Goal: Task Accomplishment & Management: Use online tool/utility

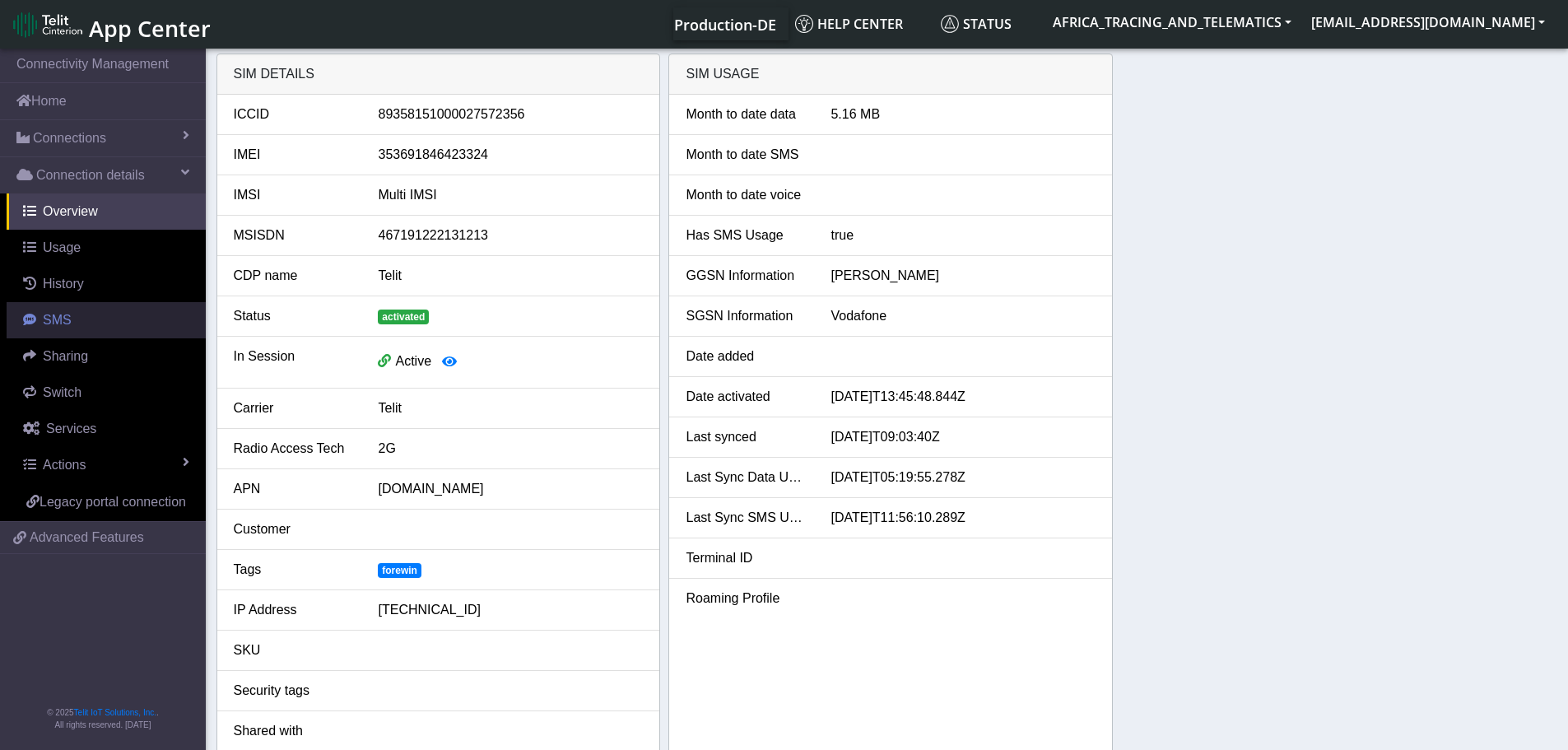
click at [57, 312] on span "SMS" at bounding box center [57, 320] width 29 height 14
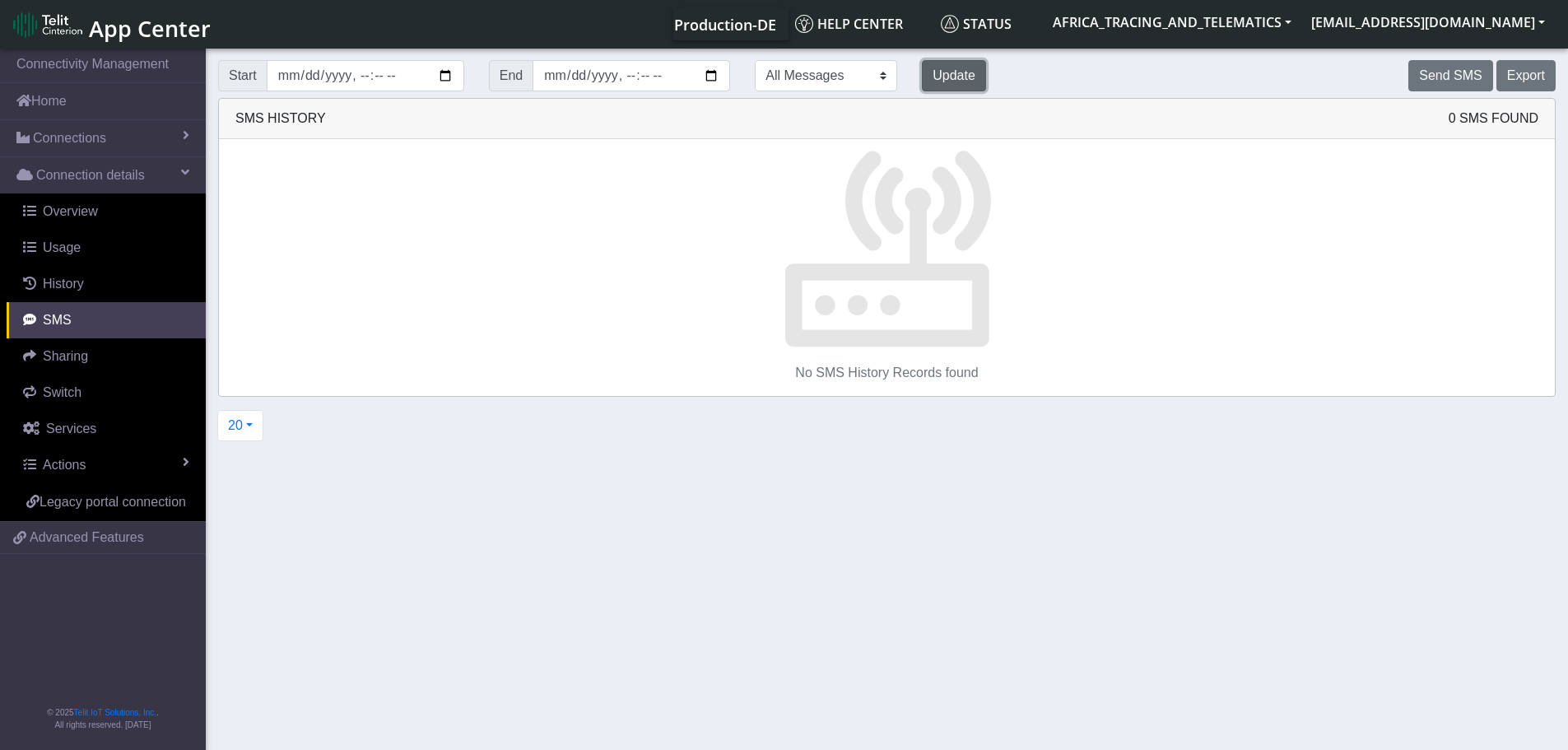
click at [921, 79] on button "Update" at bounding box center [953, 76] width 64 height 32
click at [1439, 79] on button "Send SMS" at bounding box center [1449, 76] width 84 height 32
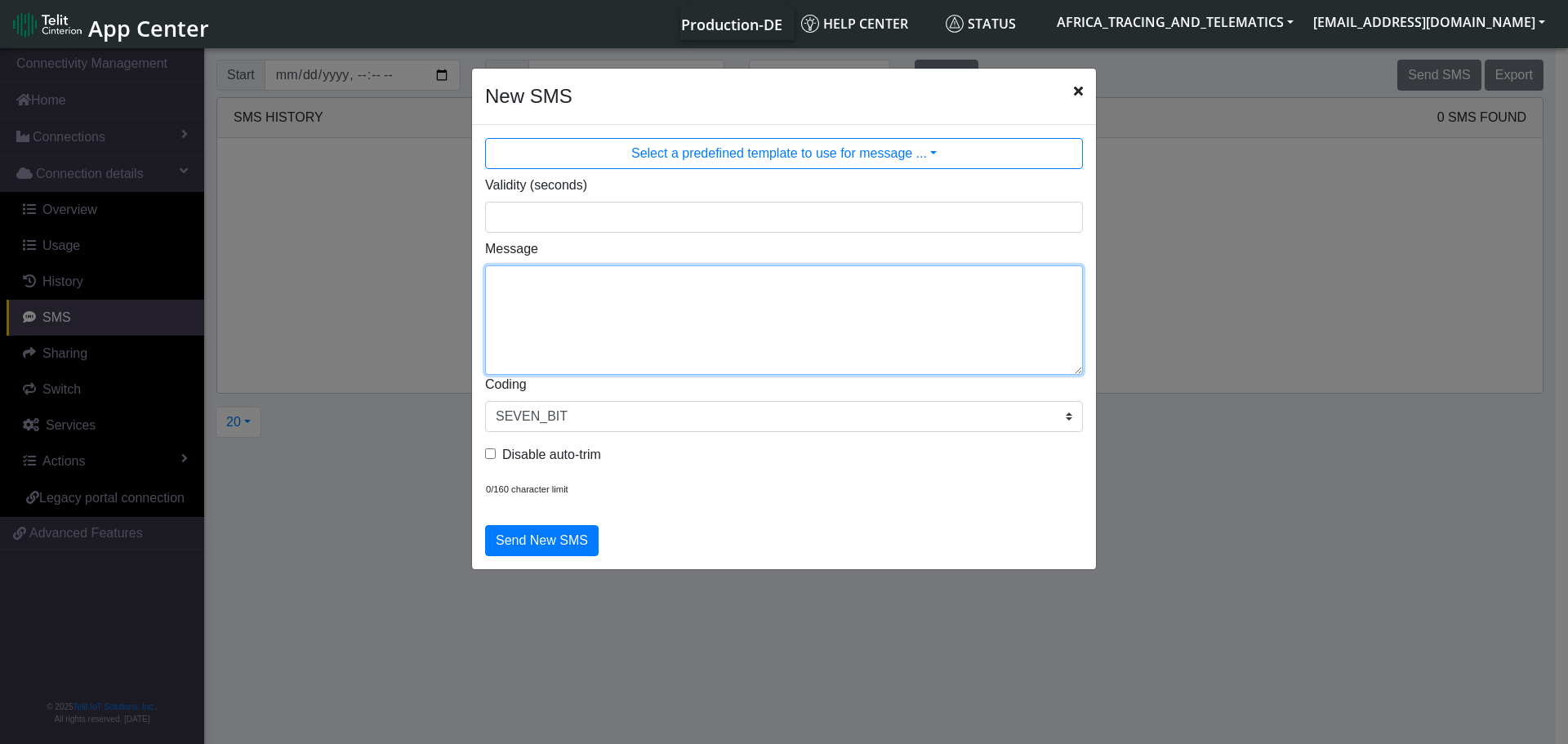
click at [794, 306] on textarea "Message" at bounding box center [784, 320] width 598 height 109
type textarea "F M ggps"
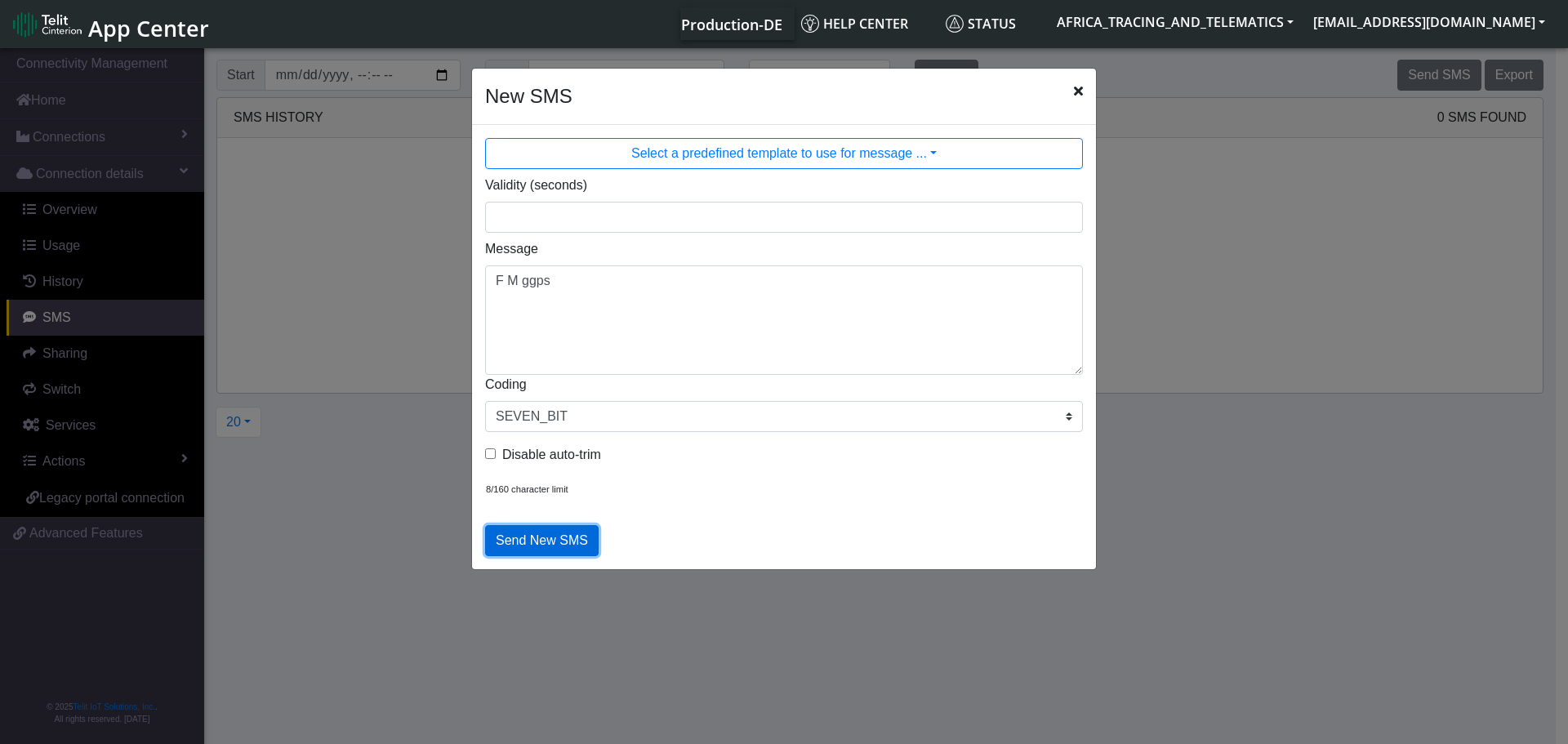
click at [537, 536] on button "Send New SMS" at bounding box center [542, 541] width 113 height 31
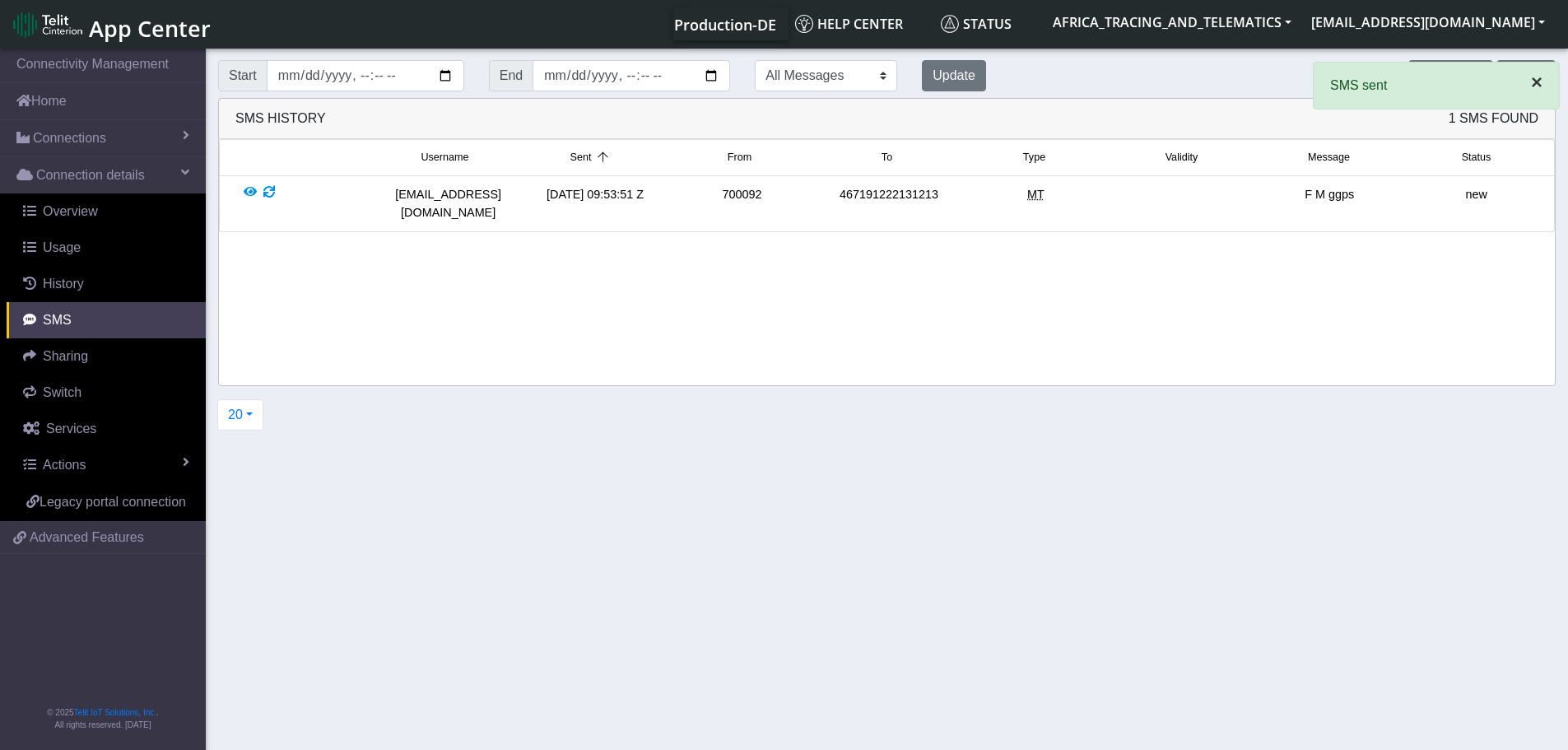
click at [1539, 80] on span "×" at bounding box center [1536, 81] width 11 height 22
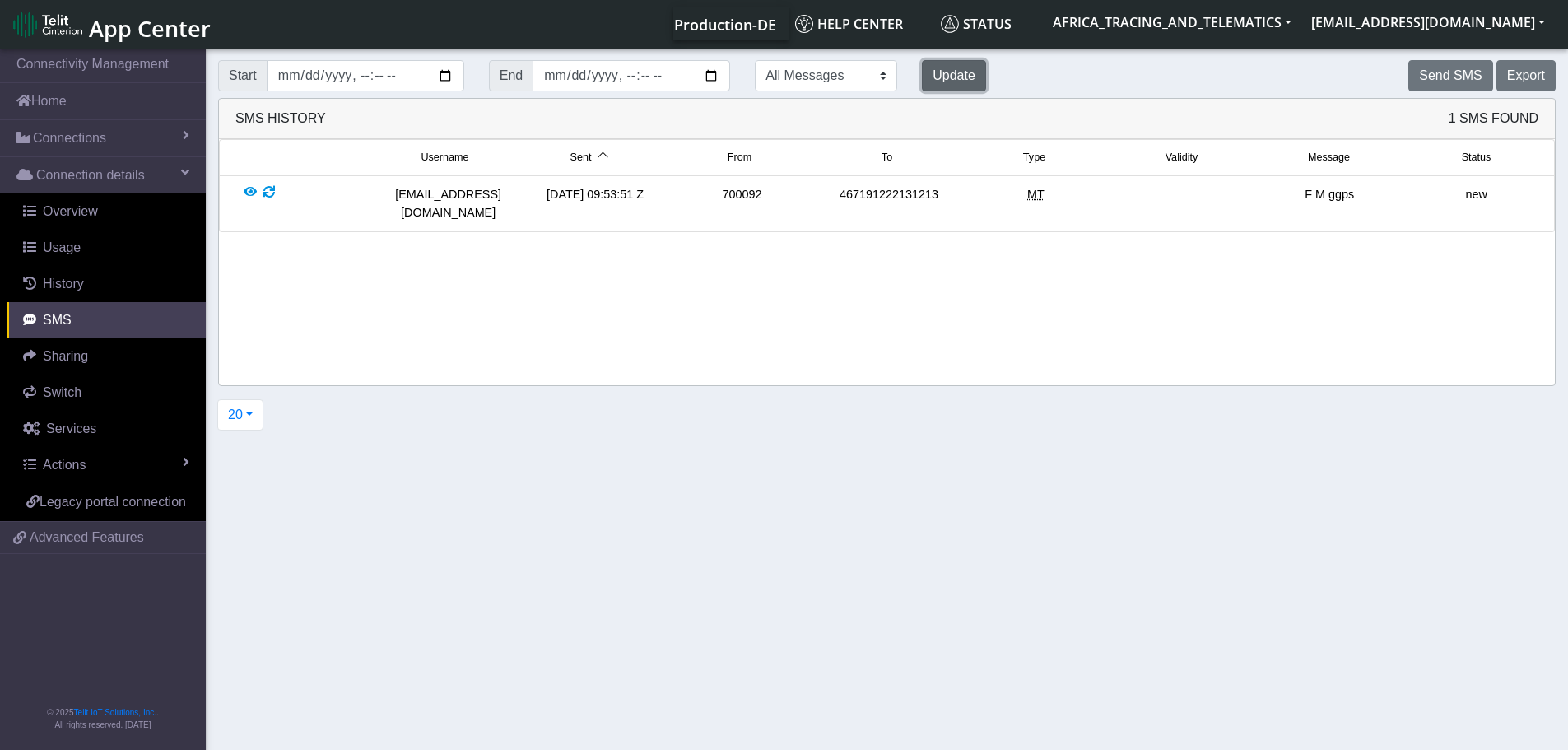
click at [921, 70] on button "Update" at bounding box center [953, 76] width 64 height 32
click at [921, 69] on button "Update" at bounding box center [953, 76] width 64 height 32
click at [921, 79] on button "Update" at bounding box center [953, 76] width 64 height 32
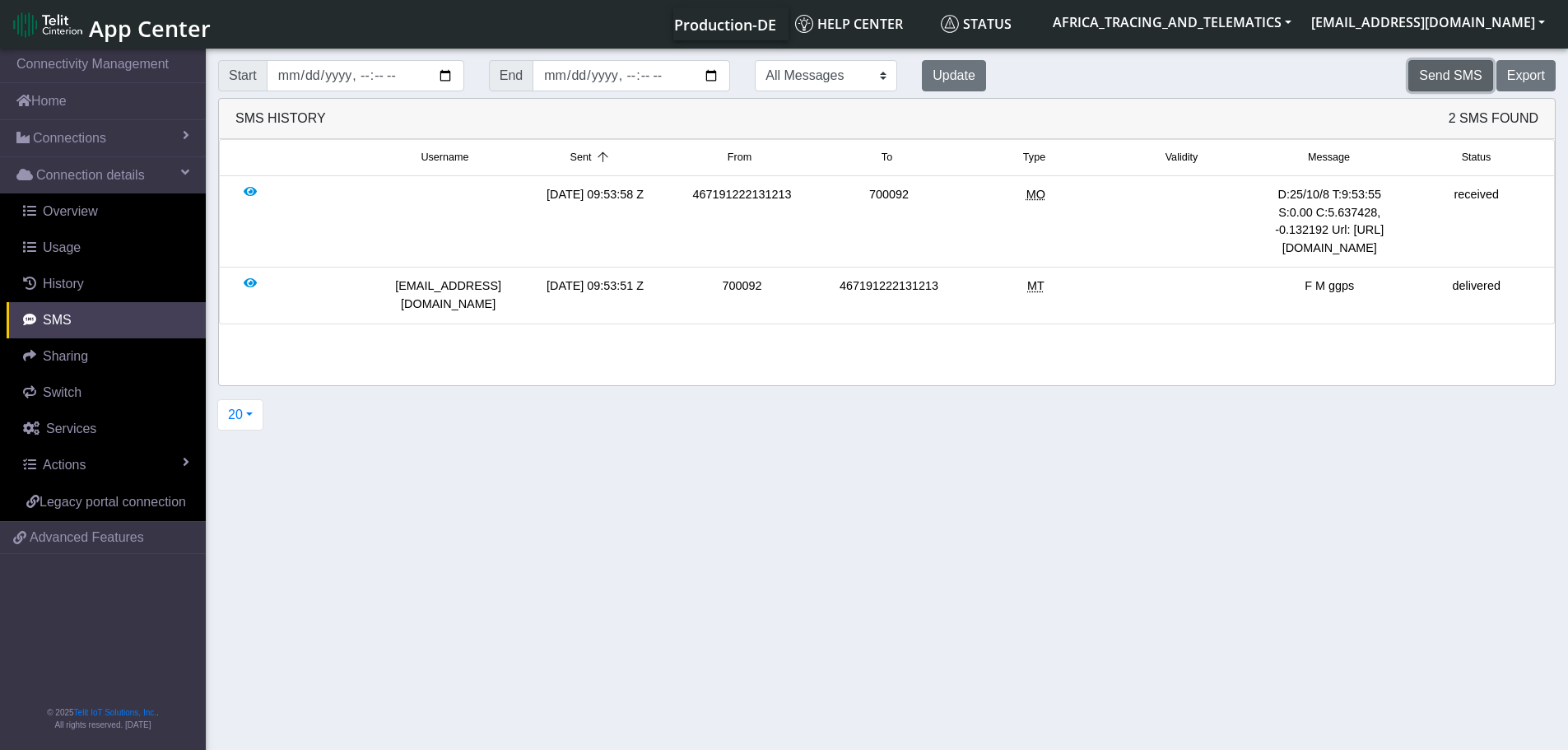
click at [1459, 85] on button "Send SMS" at bounding box center [1449, 76] width 84 height 32
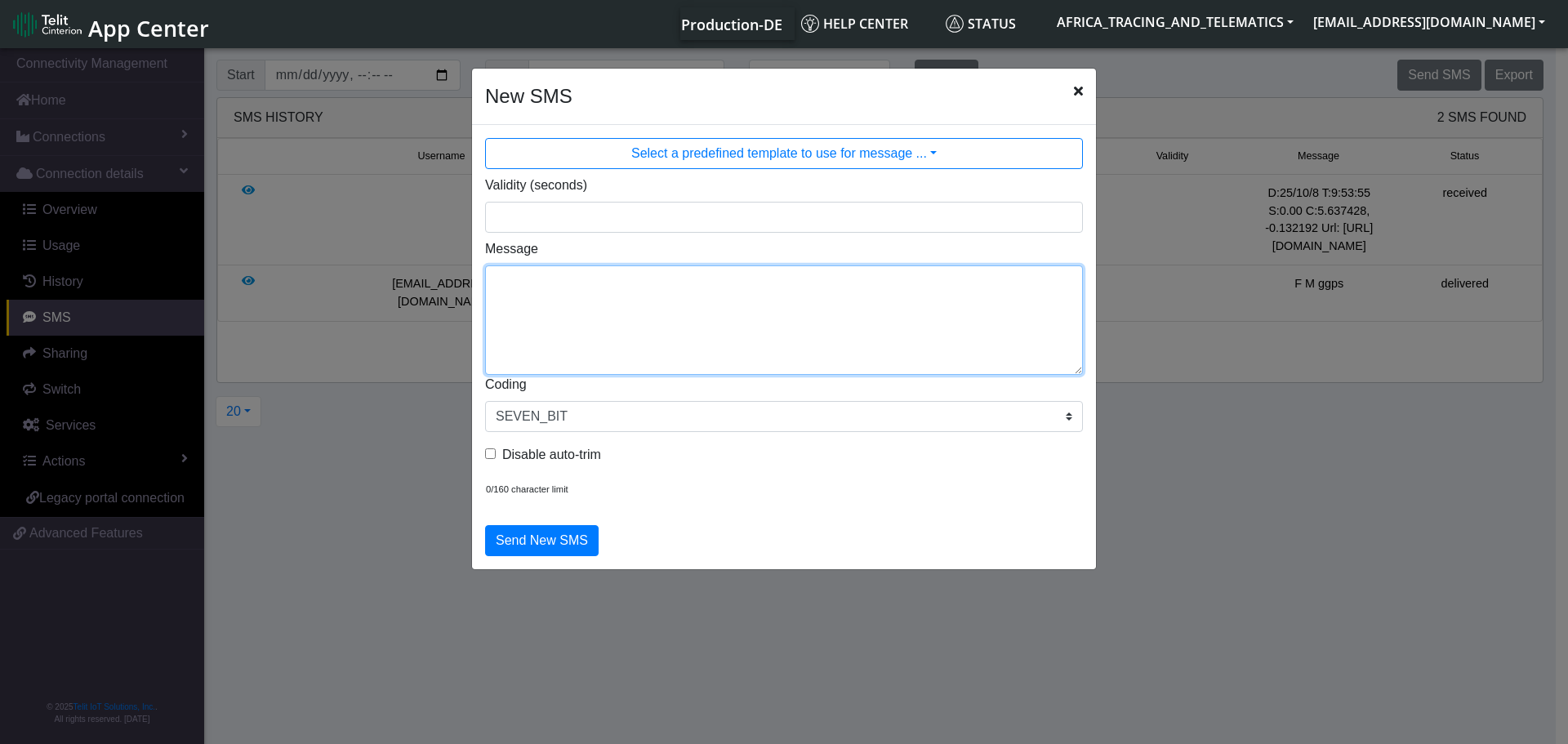
click at [663, 334] on textarea "Message" at bounding box center [784, 320] width 598 height 109
type textarea "F M getparam 138"
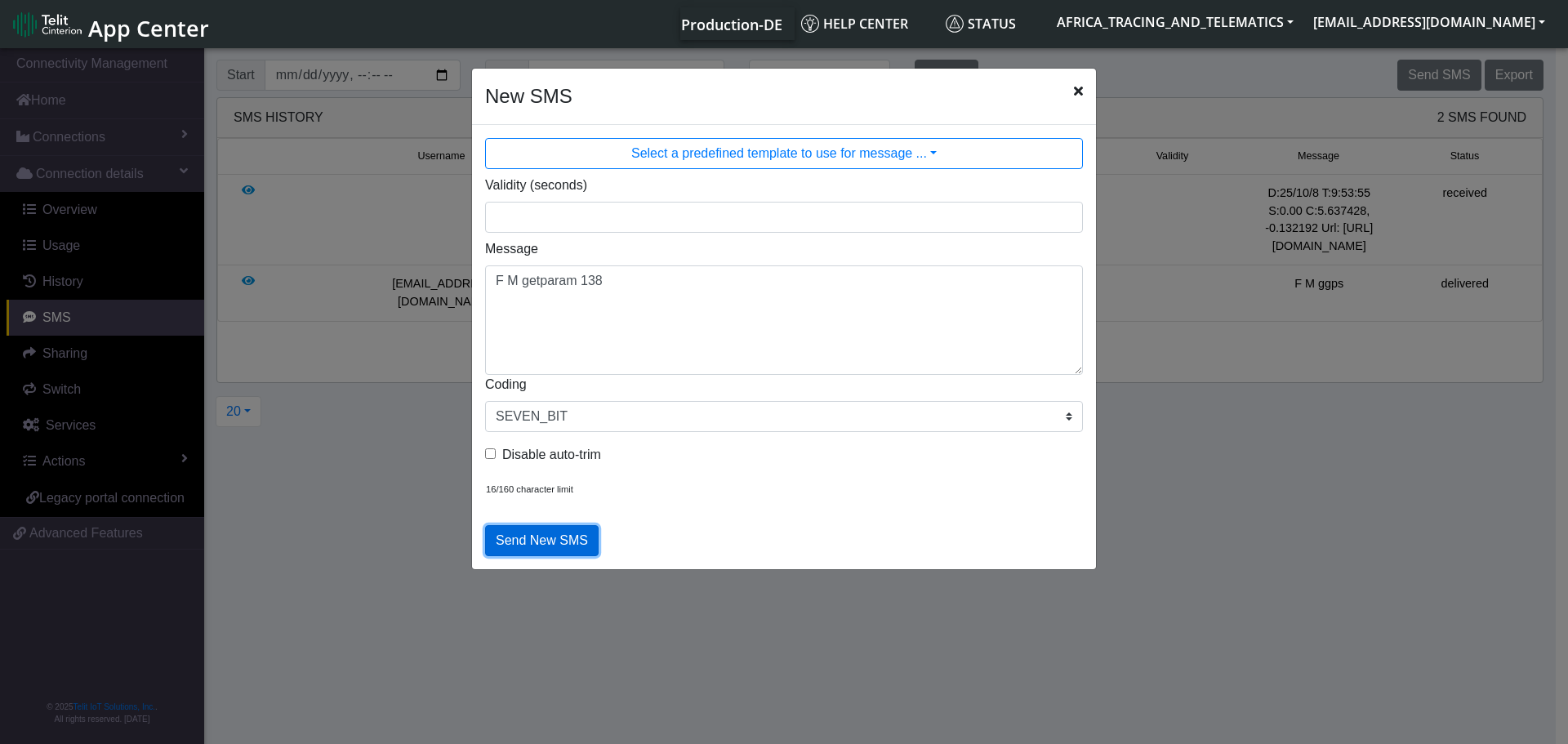
click at [531, 539] on button "Send New SMS" at bounding box center [542, 541] width 113 height 31
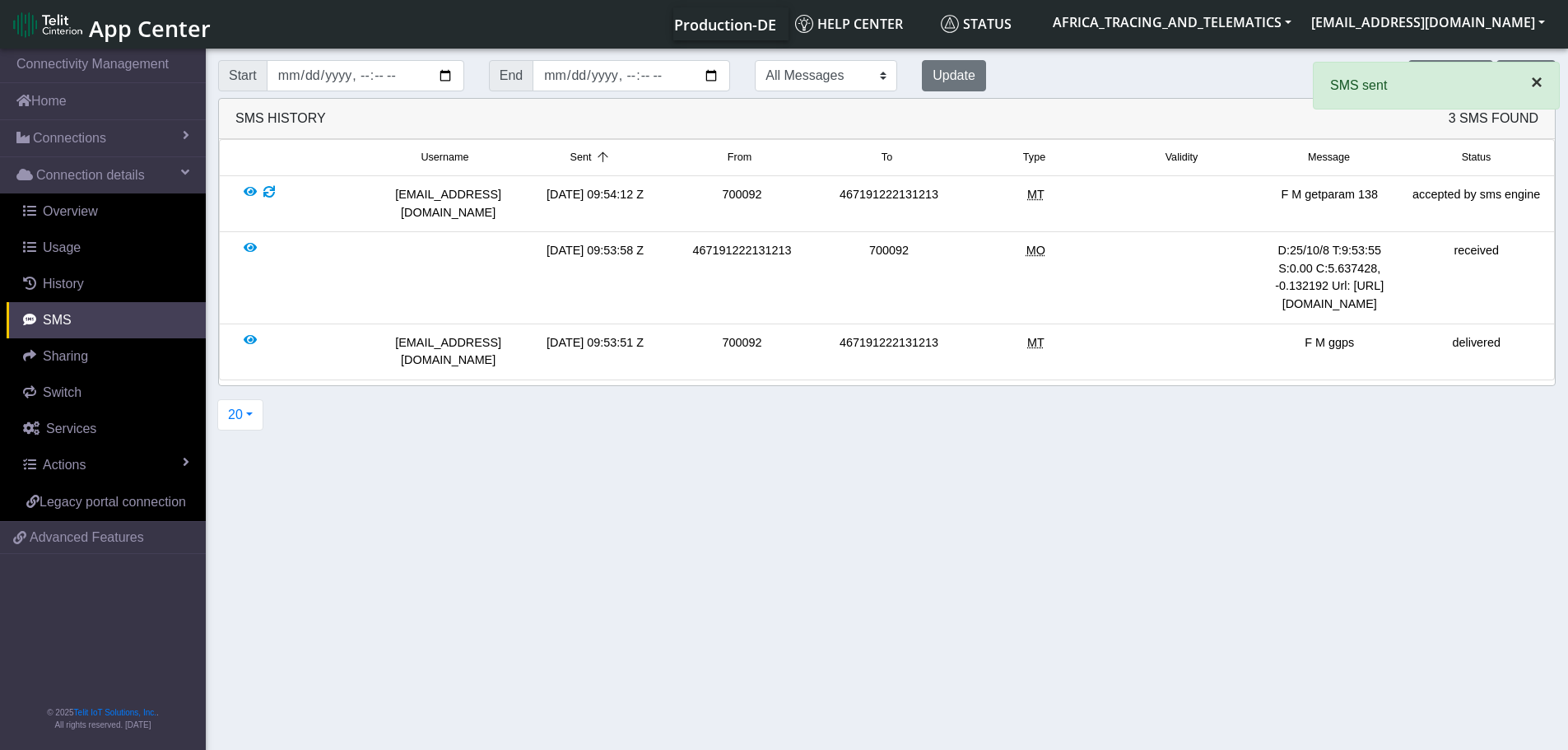
click at [1538, 86] on span "×" at bounding box center [1536, 81] width 11 height 22
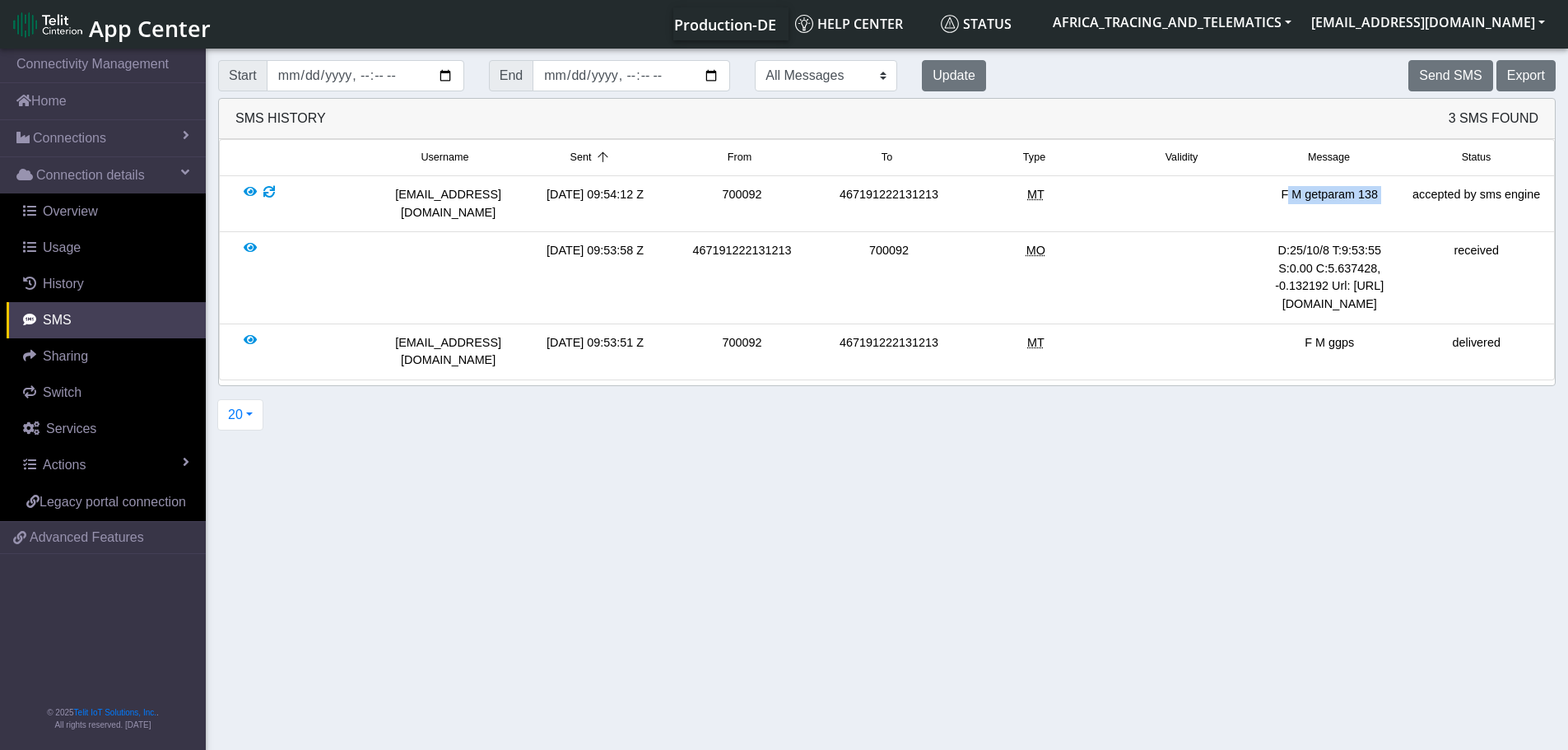
drag, startPoint x: 1275, startPoint y: 194, endPoint x: 1407, endPoint y: 183, distance: 132.5
click at [1407, 183] on li "[EMAIL_ADDRESS][DOMAIN_NAME] [DATE] 09:54:12 Z 700092 467191222131213 MT F M ge…" at bounding box center [887, 204] width 1336 height 56
drag, startPoint x: 1537, startPoint y: 196, endPoint x: 1414, endPoint y: 198, distance: 123.0
click at [1414, 198] on div "accepted by sms engine" at bounding box center [1476, 203] width 146 height 35
click at [1425, 197] on div "accepted by sms engine" at bounding box center [1476, 203] width 146 height 35
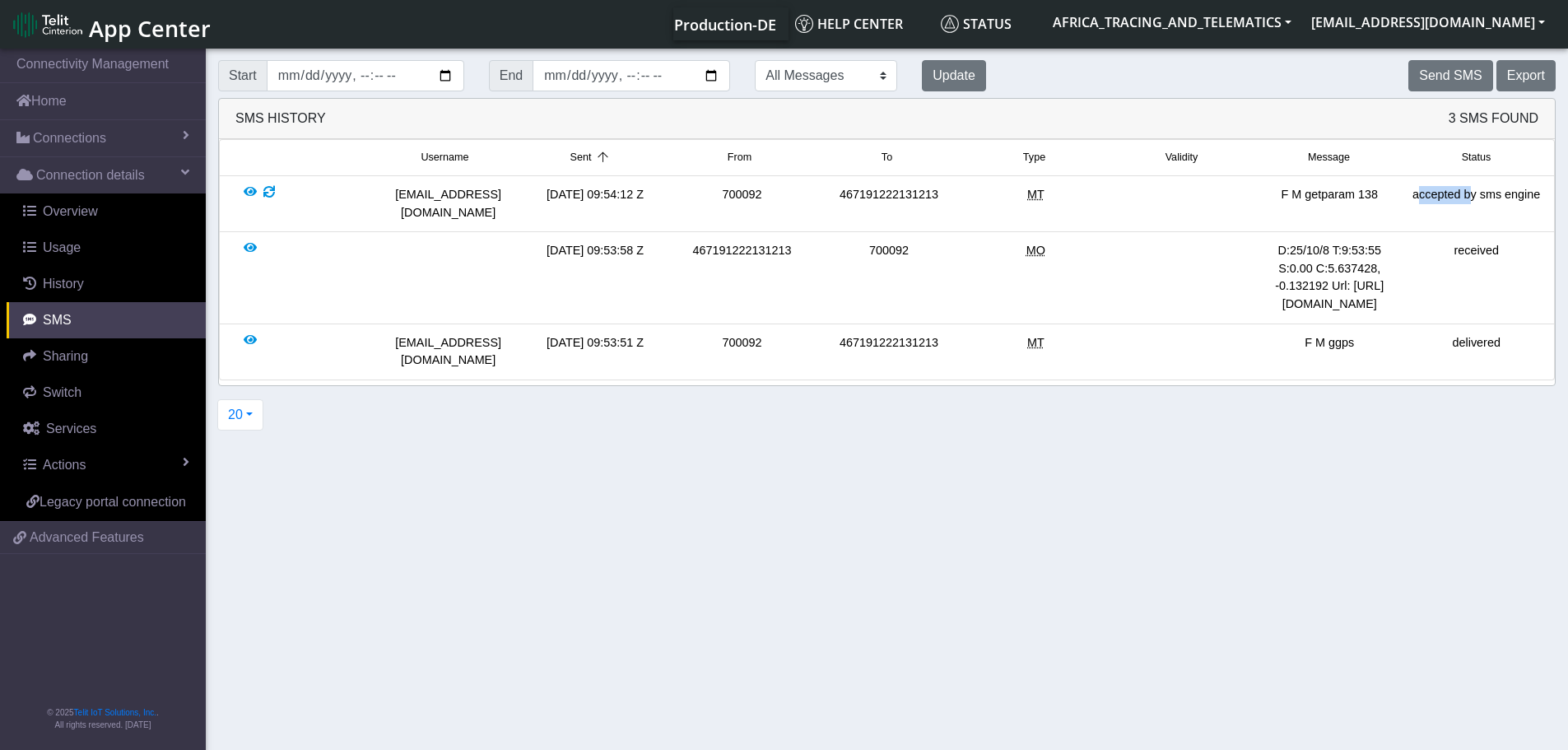
click at [1425, 197] on div "accepted by sms engine" at bounding box center [1476, 203] width 146 height 35
click at [1511, 195] on div "accepted by sms engine" at bounding box center [1476, 203] width 146 height 35
click at [1493, 195] on div "accepted by sms engine" at bounding box center [1476, 203] width 146 height 35
click at [1506, 193] on div "accepted by sms engine" at bounding box center [1476, 203] width 146 height 35
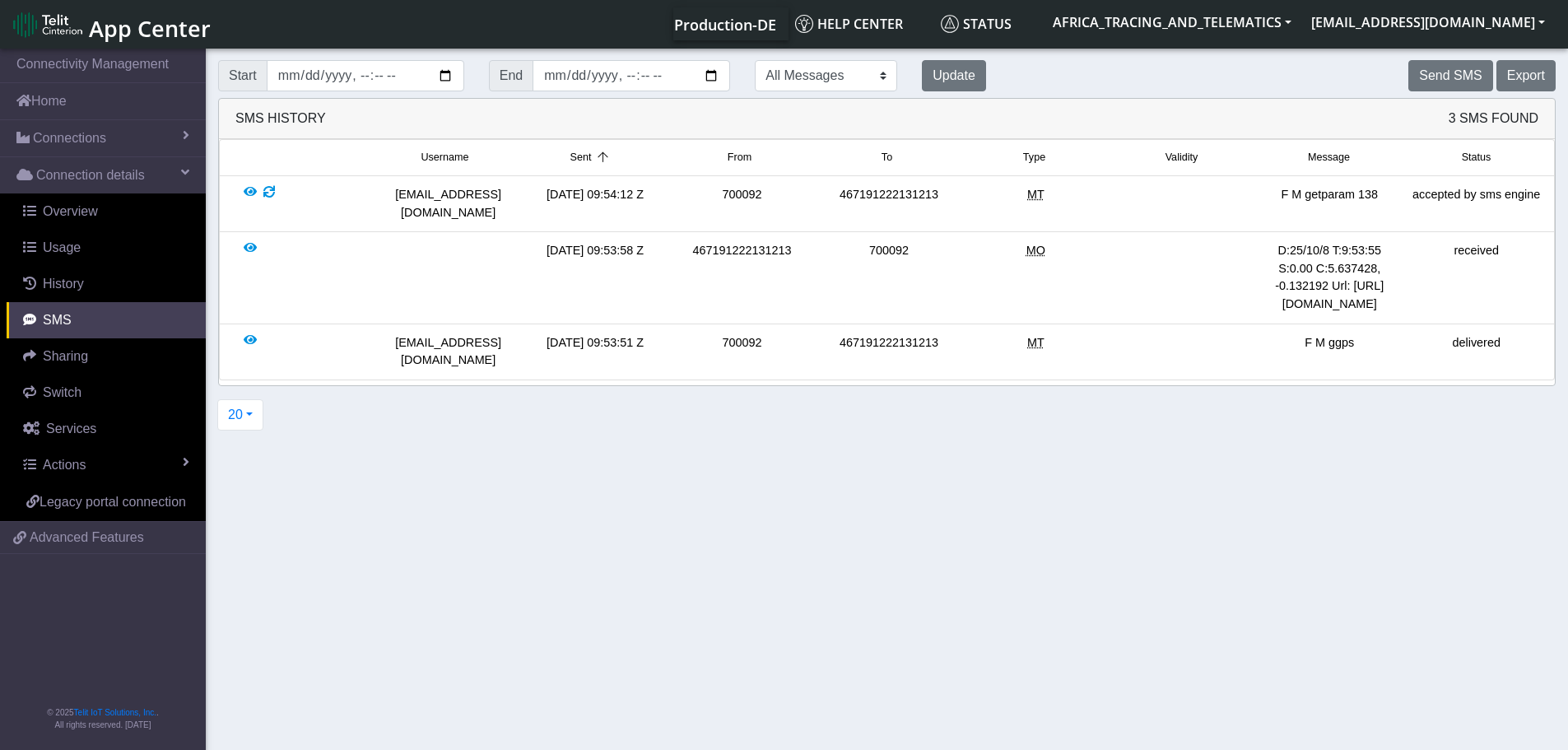
click at [1506, 193] on div "accepted by sms engine" at bounding box center [1476, 203] width 146 height 35
click at [1493, 242] on div "received" at bounding box center [1476, 277] width 146 height 70
click at [1499, 242] on div "received" at bounding box center [1476, 277] width 146 height 70
click at [1491, 242] on div "received" at bounding box center [1476, 277] width 146 height 70
drag, startPoint x: 1492, startPoint y: 235, endPoint x: 1502, endPoint y: 235, distance: 10.0
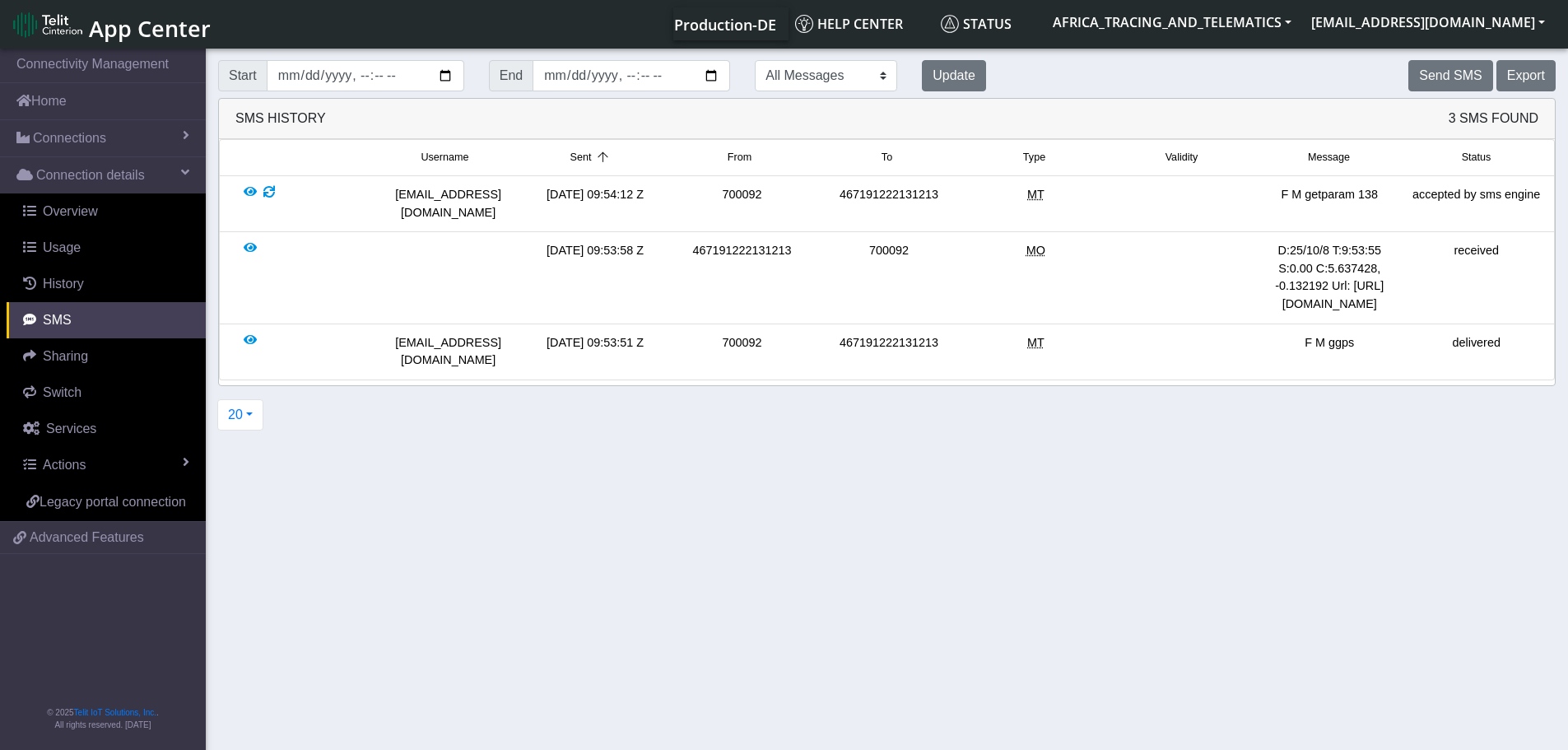
click at [1493, 242] on div "received" at bounding box center [1476, 277] width 146 height 70
click at [1528, 198] on div "accepted by sms engine" at bounding box center [1476, 203] width 146 height 35
click at [921, 71] on button "Update" at bounding box center [953, 76] width 64 height 32
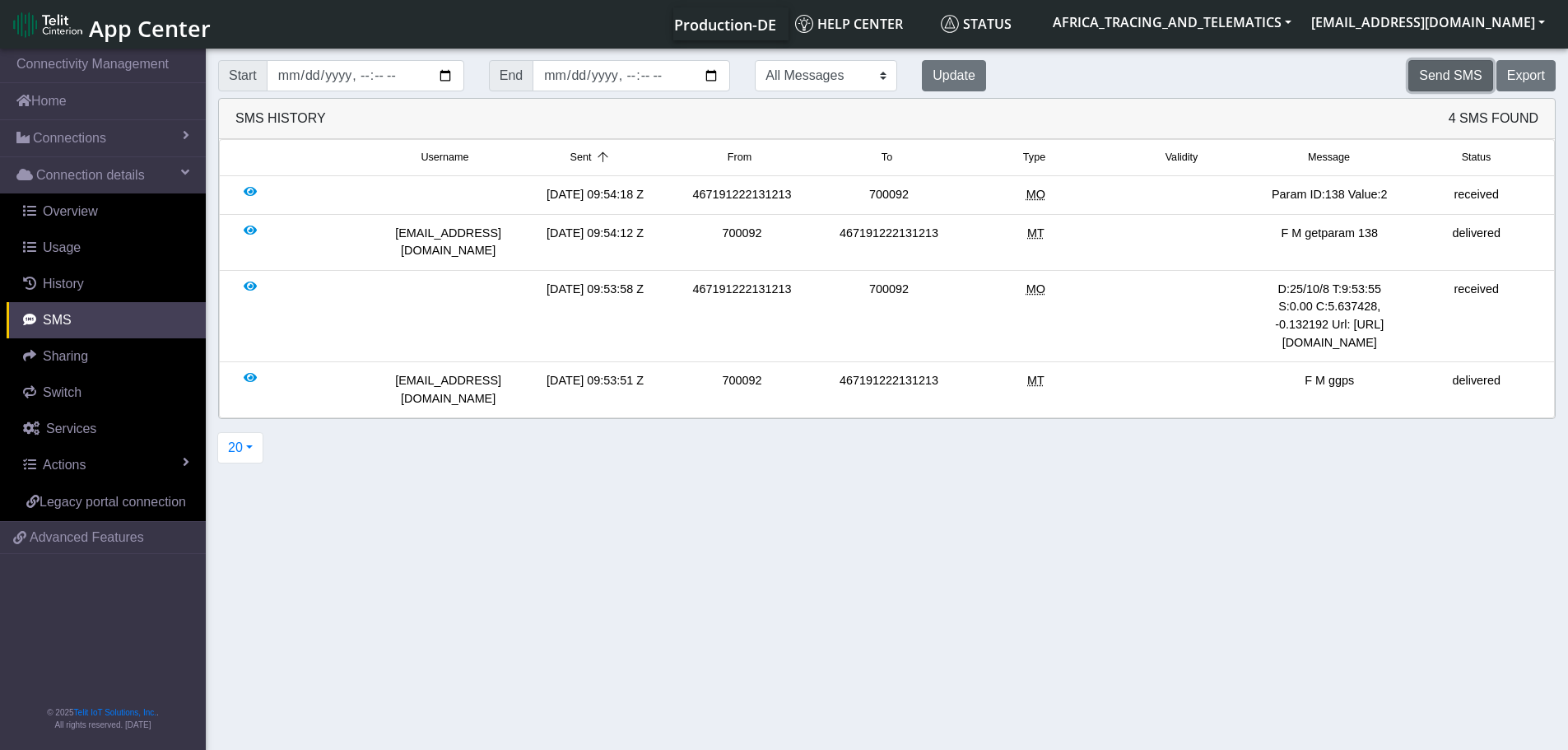
click at [1451, 83] on button "Send SMS" at bounding box center [1449, 76] width 84 height 32
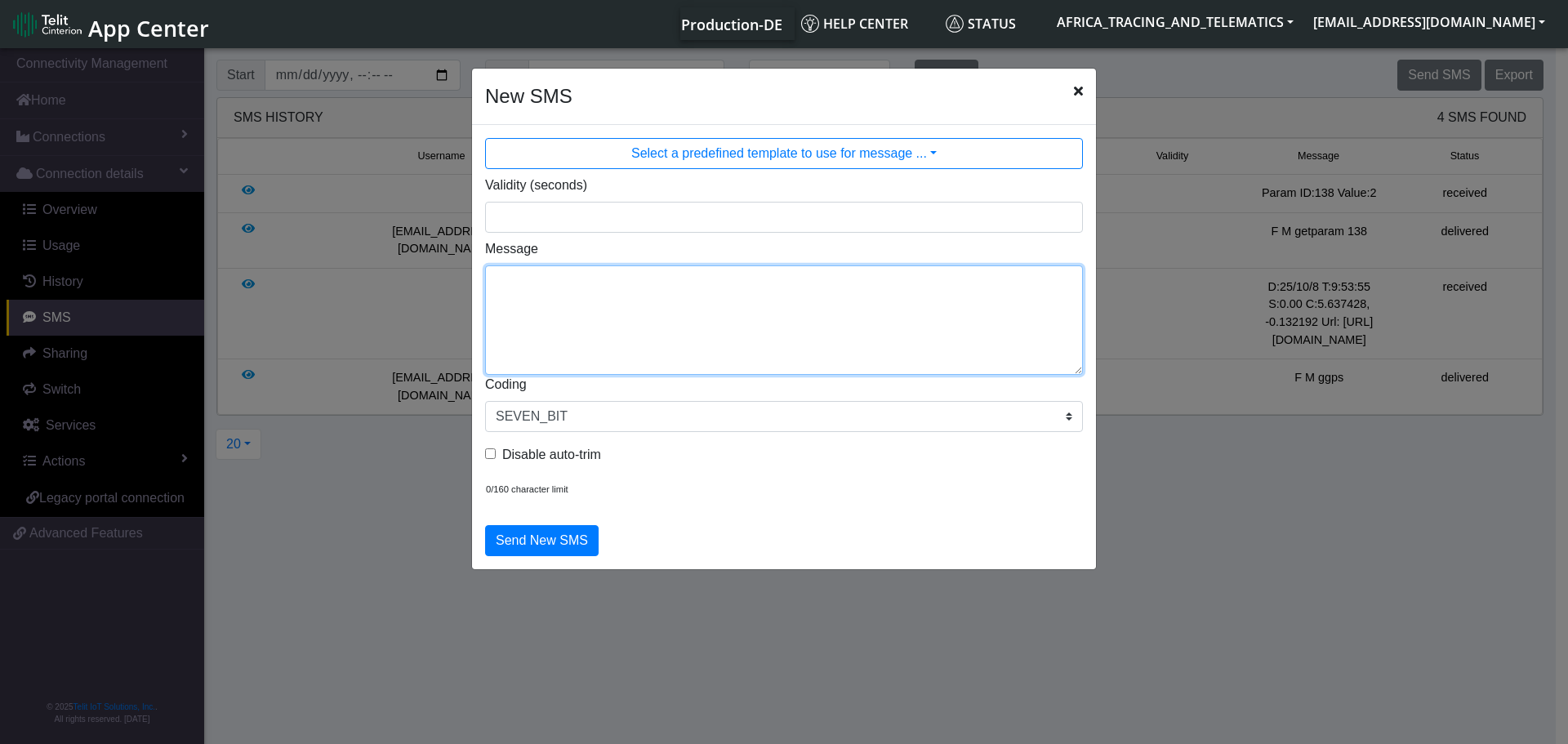
click at [749, 311] on textarea "Message" at bounding box center [784, 320] width 598 height 109
type textarea "F M getparam 106"
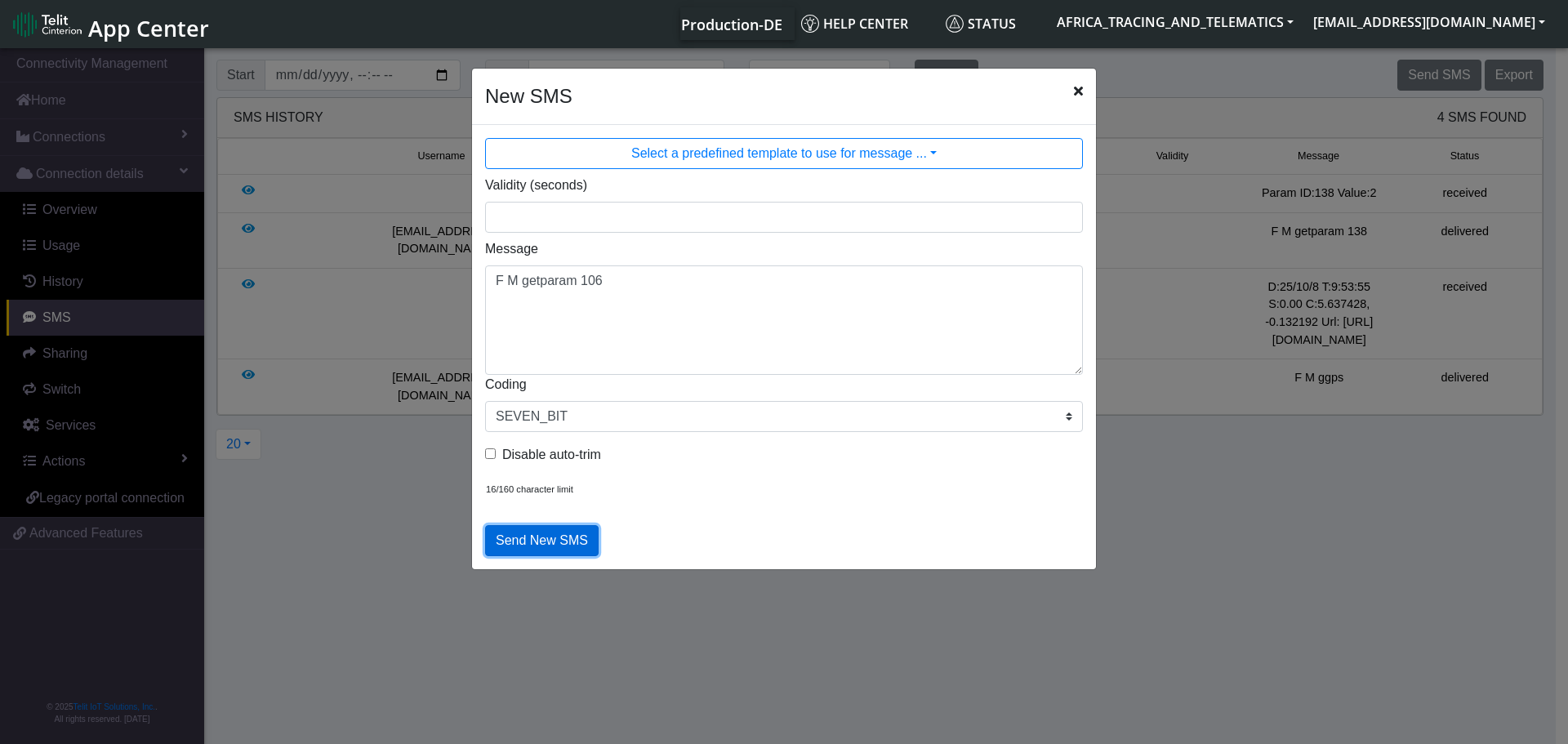
drag, startPoint x: 548, startPoint y: 534, endPoint x: 539, endPoint y: 530, distance: 9.8
click at [548, 534] on button "Send New SMS" at bounding box center [542, 541] width 113 height 31
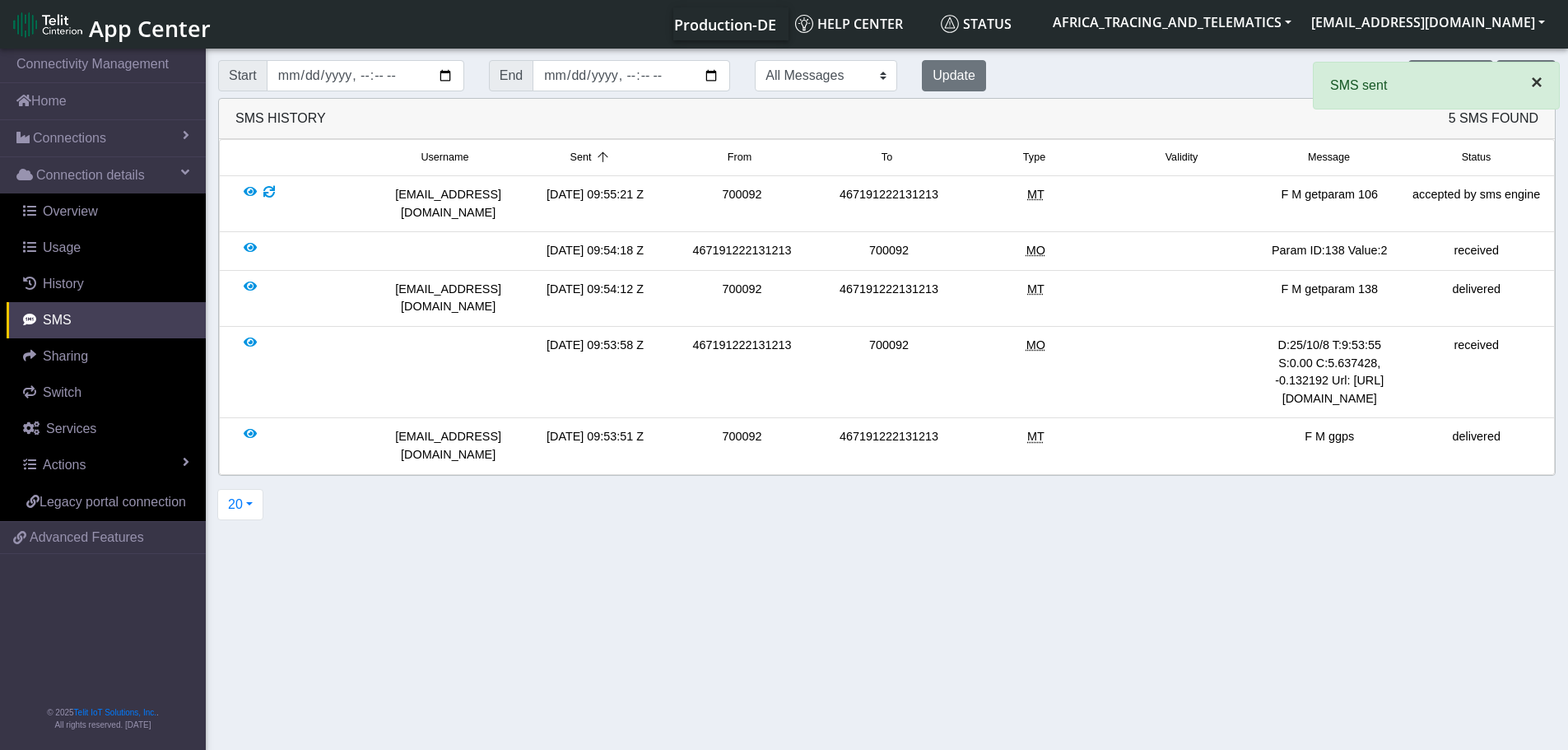
click at [1539, 81] on span "×" at bounding box center [1536, 81] width 11 height 22
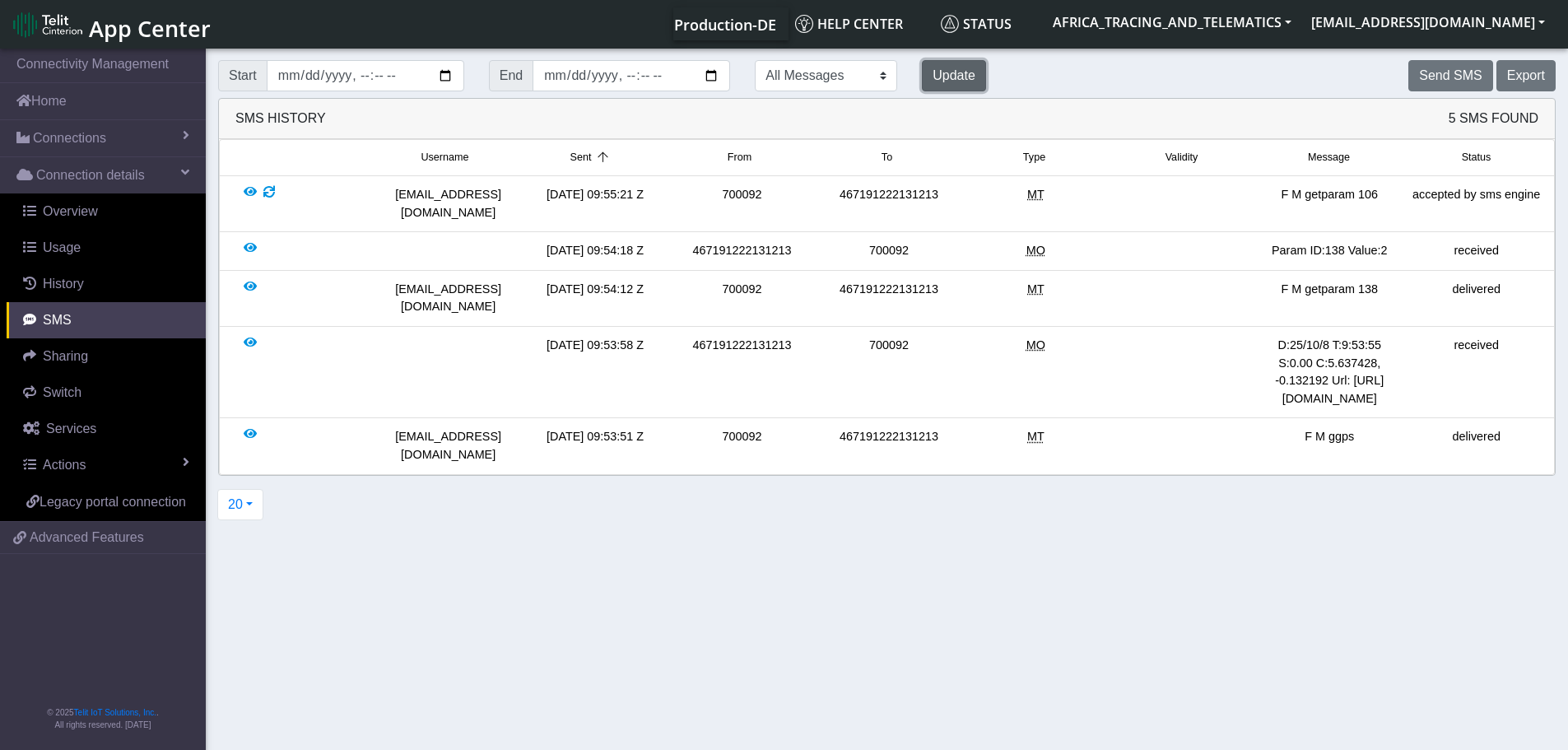
click at [921, 77] on button "Update" at bounding box center [953, 76] width 64 height 32
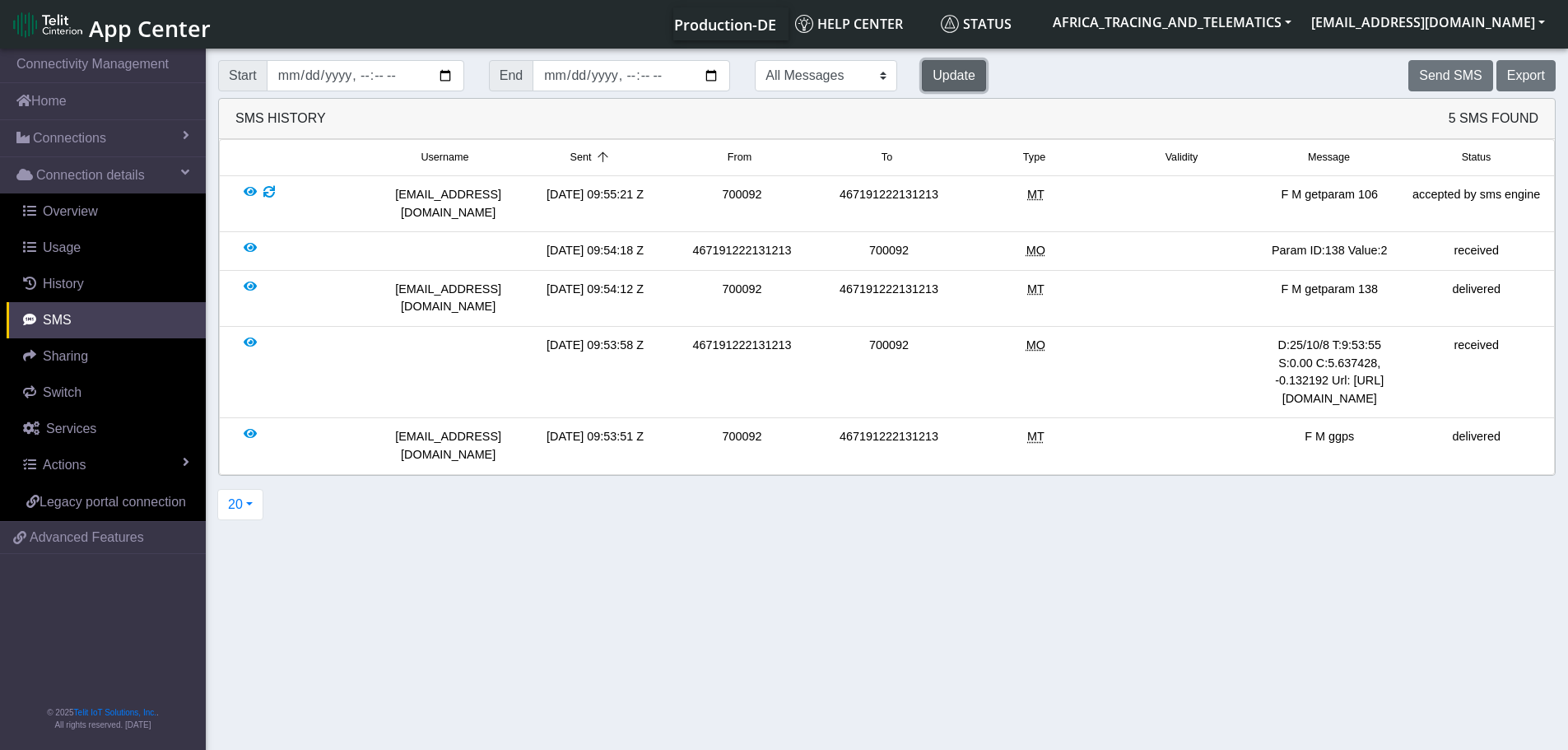
click at [921, 77] on button "Update" at bounding box center [953, 76] width 64 height 32
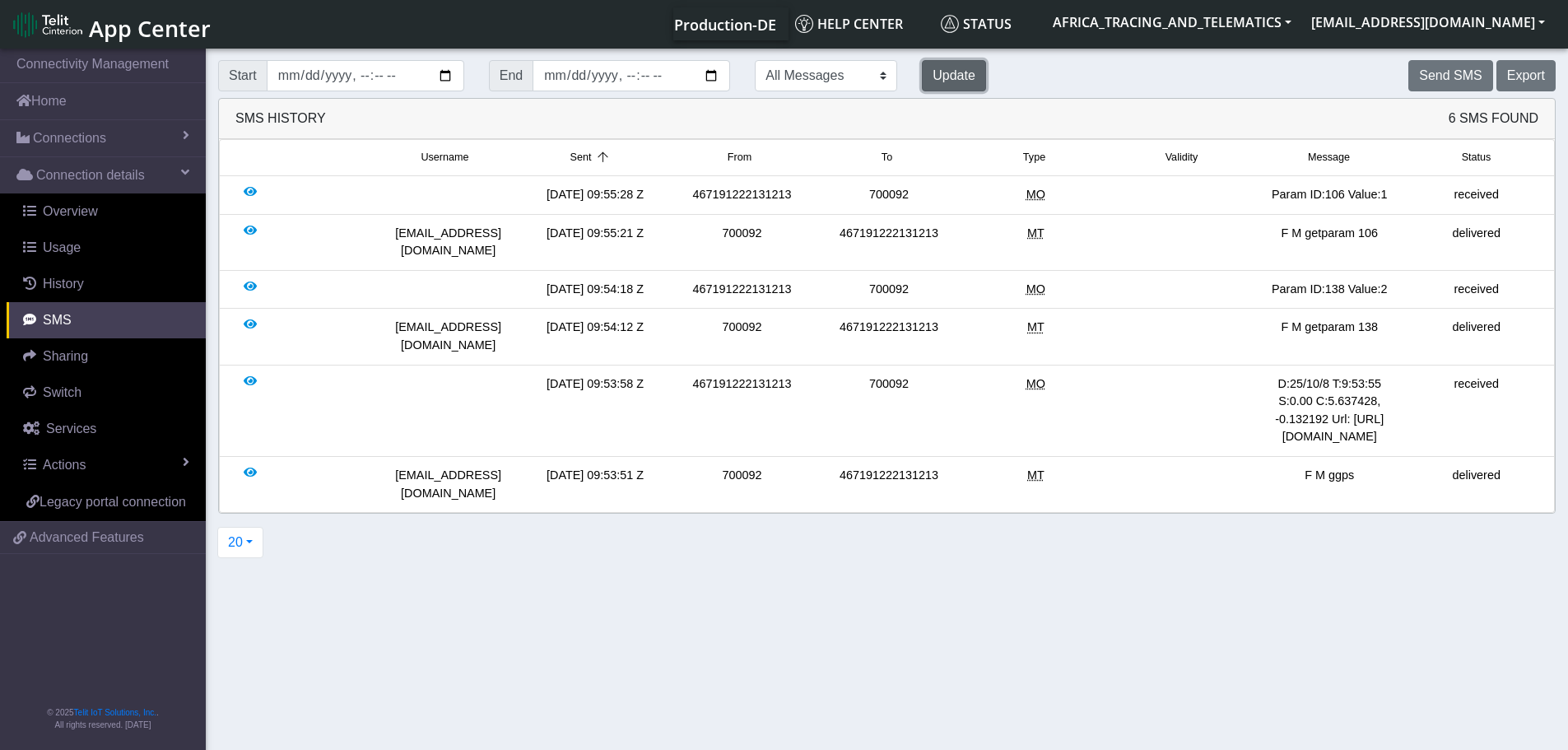
click at [921, 77] on button "Update" at bounding box center [953, 76] width 64 height 32
click at [1440, 81] on button "Send SMS" at bounding box center [1449, 76] width 84 height 32
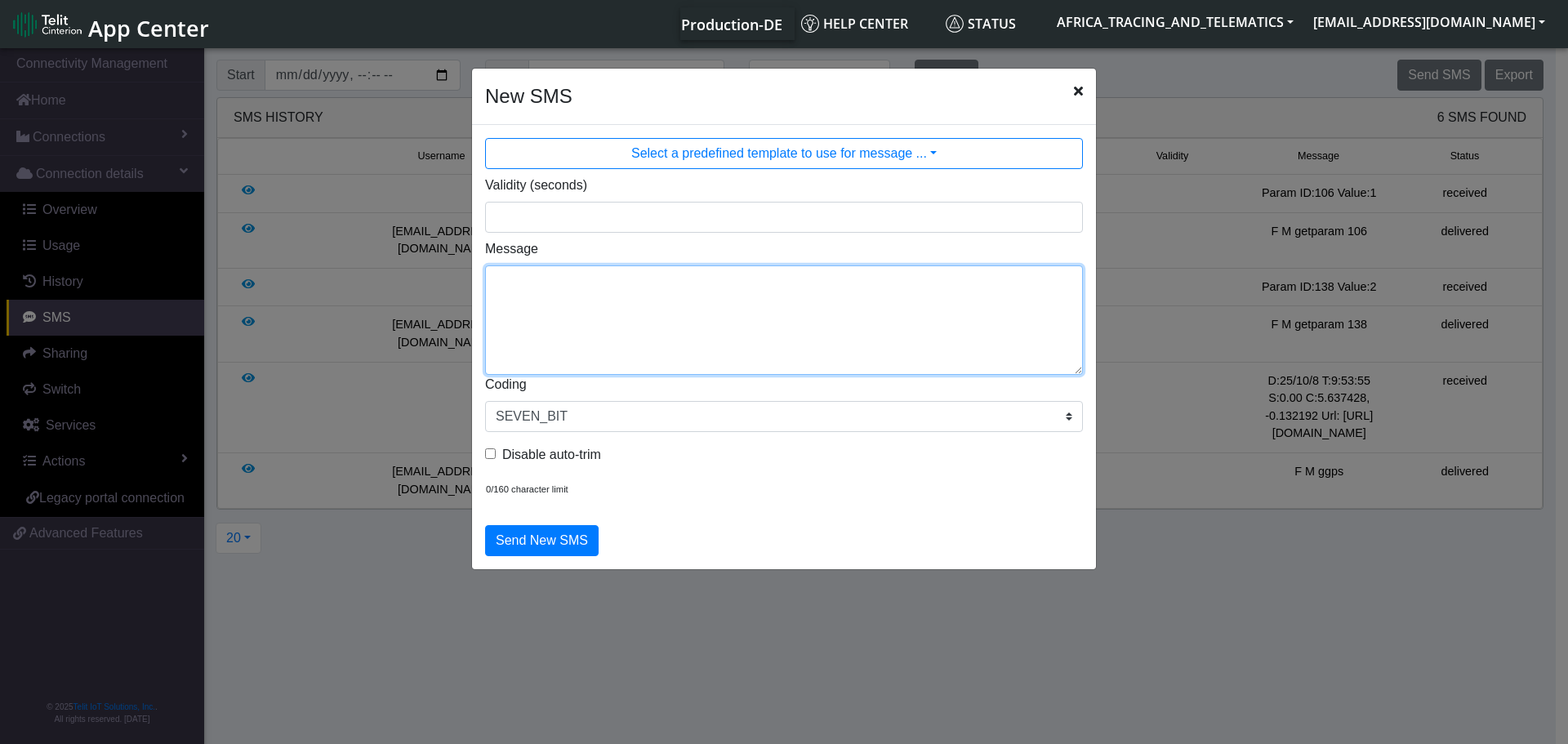
click at [801, 316] on textarea "Message" at bounding box center [784, 320] width 598 height 109
type textarea "F M setparam 106:0"
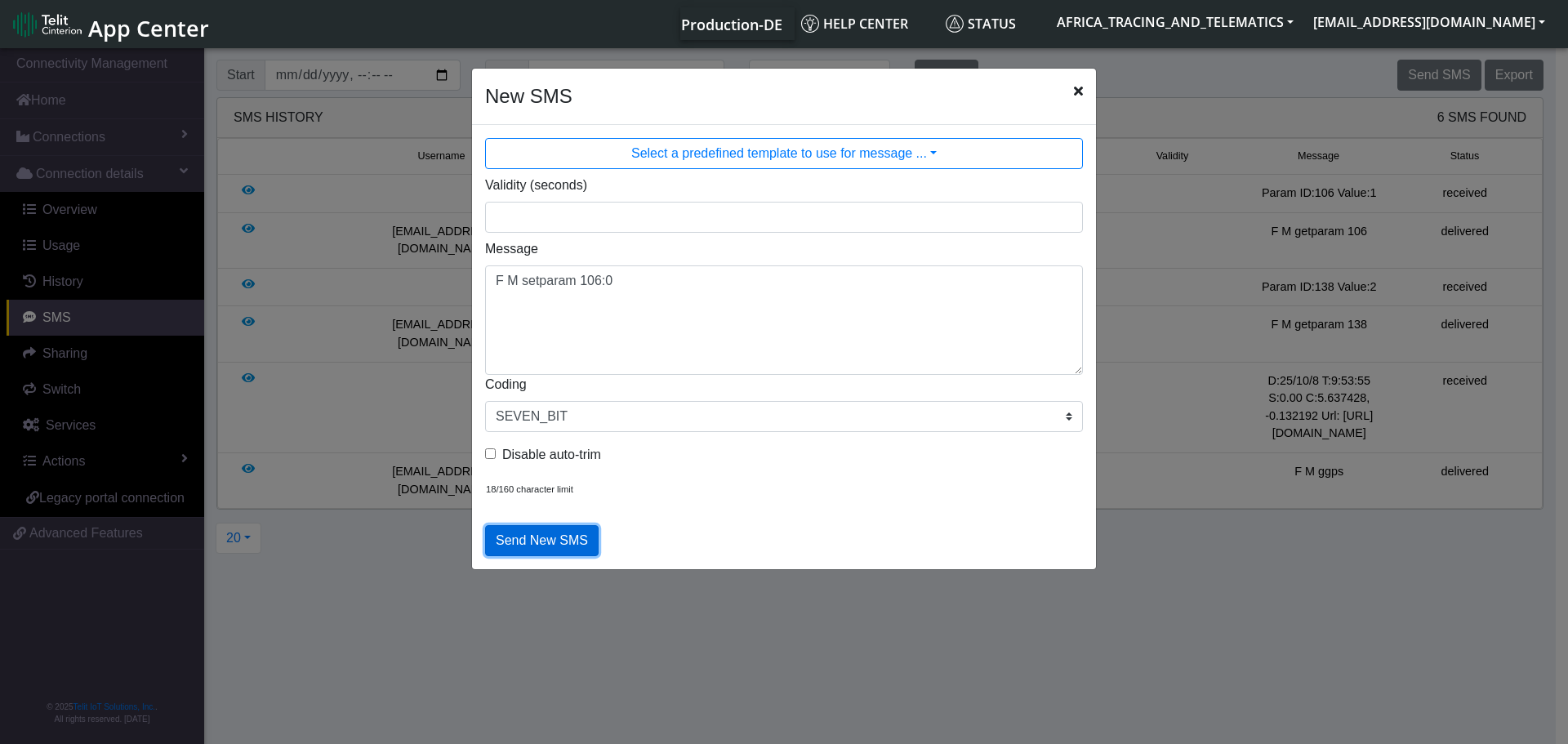
click at [541, 539] on button "Send New SMS" at bounding box center [542, 541] width 113 height 31
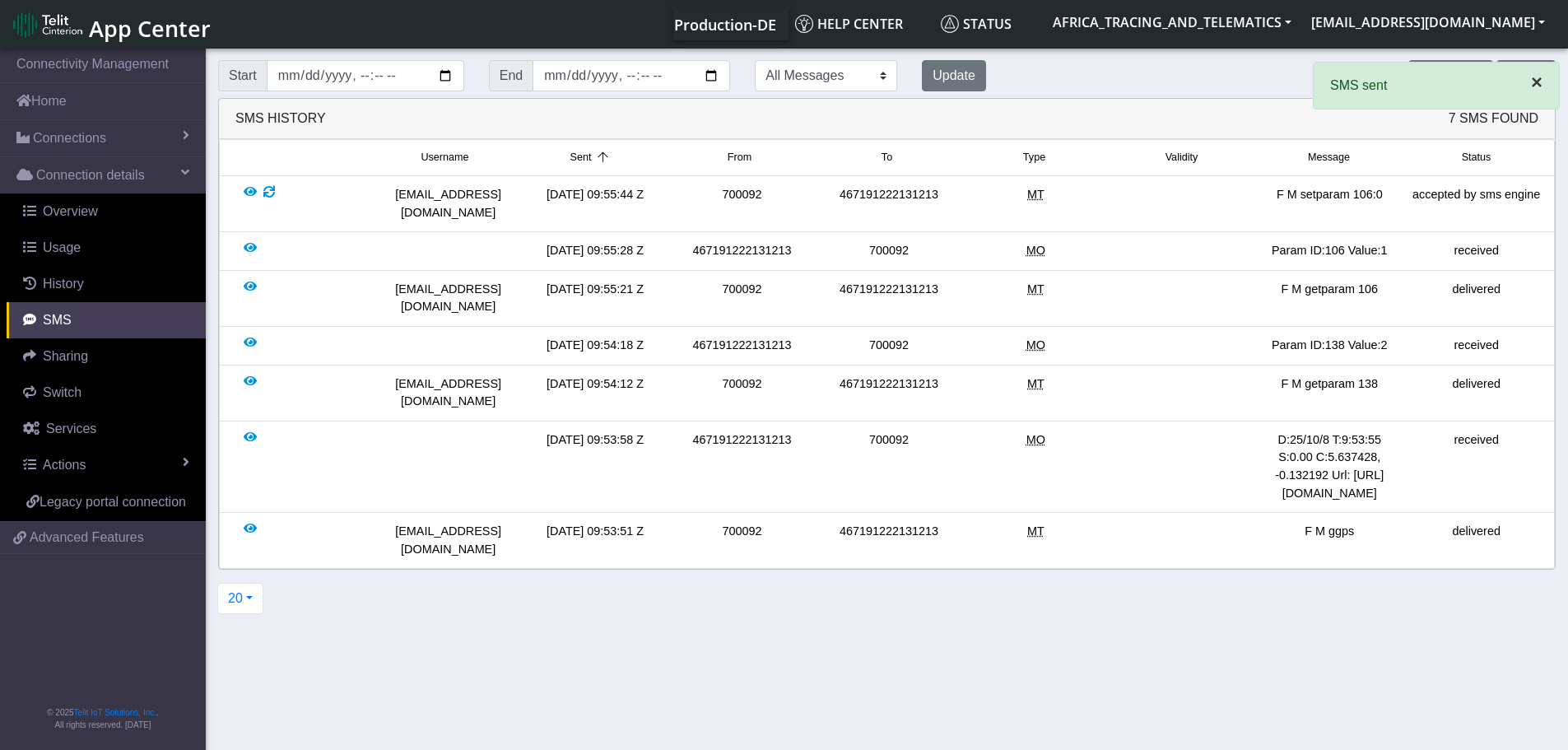
click at [1542, 83] on span "×" at bounding box center [1536, 81] width 11 height 22
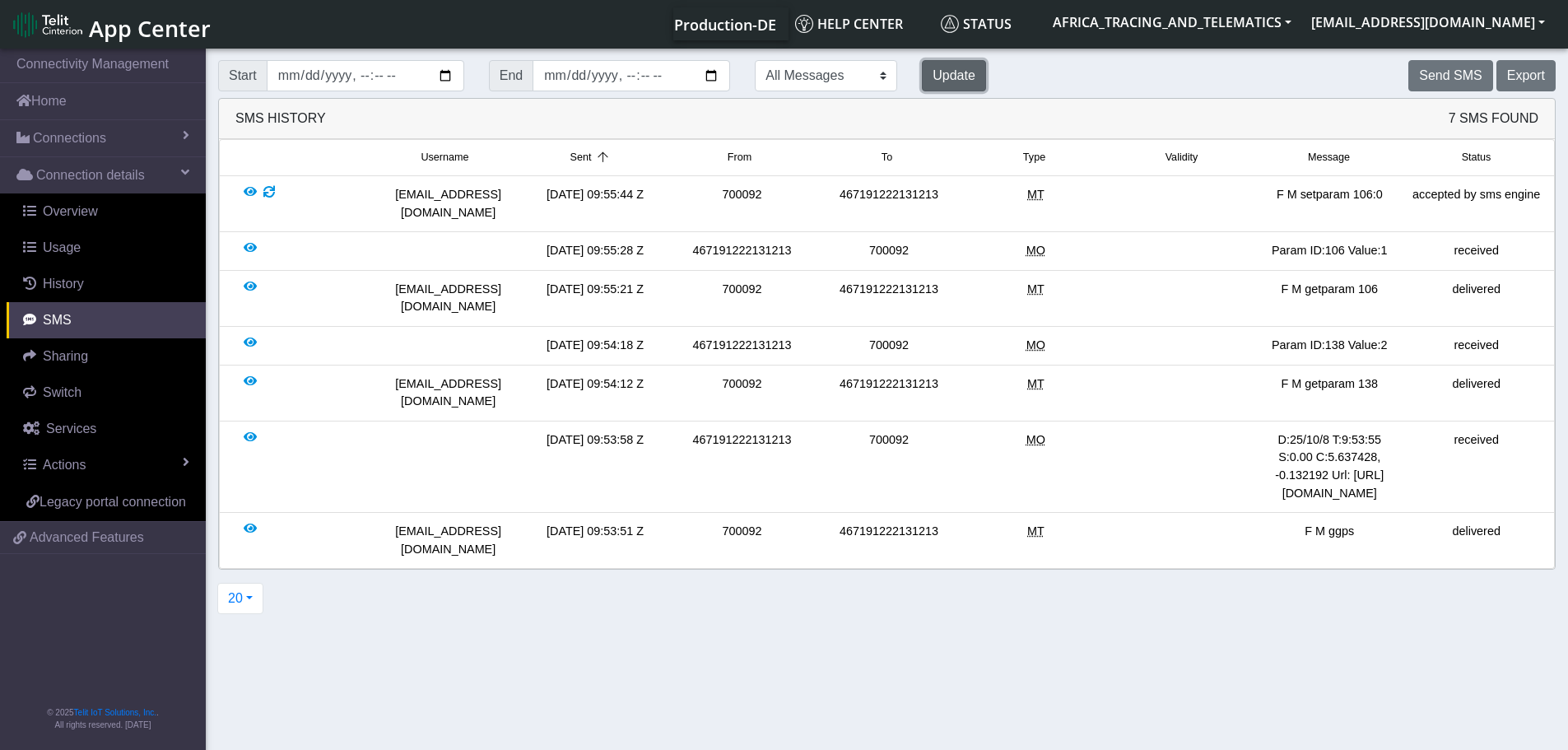
click at [921, 76] on button "Update" at bounding box center [953, 76] width 64 height 32
click at [921, 62] on button "Update" at bounding box center [953, 76] width 64 height 32
click at [921, 70] on button "Update" at bounding box center [953, 76] width 64 height 32
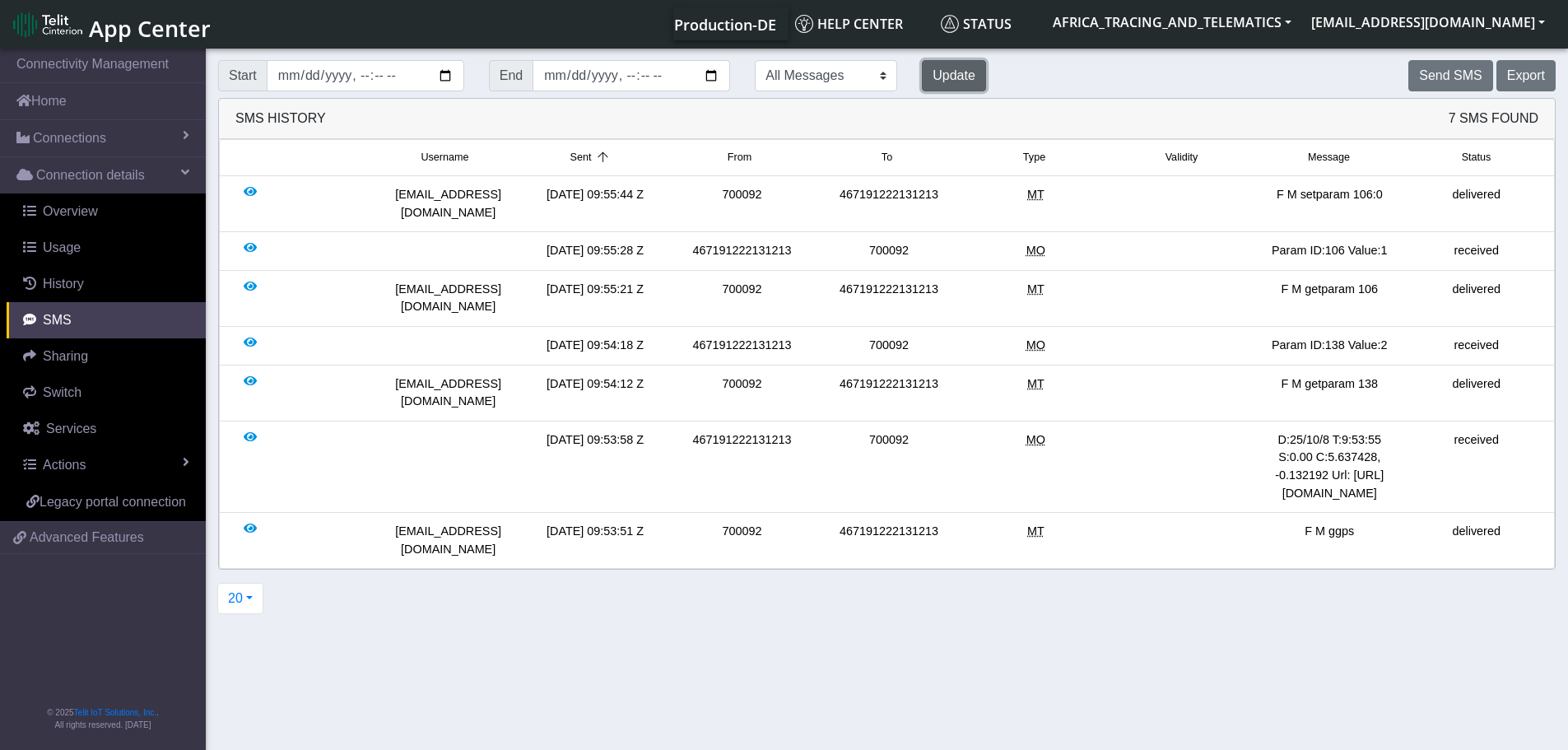
click at [921, 70] on button "Update" at bounding box center [953, 76] width 64 height 32
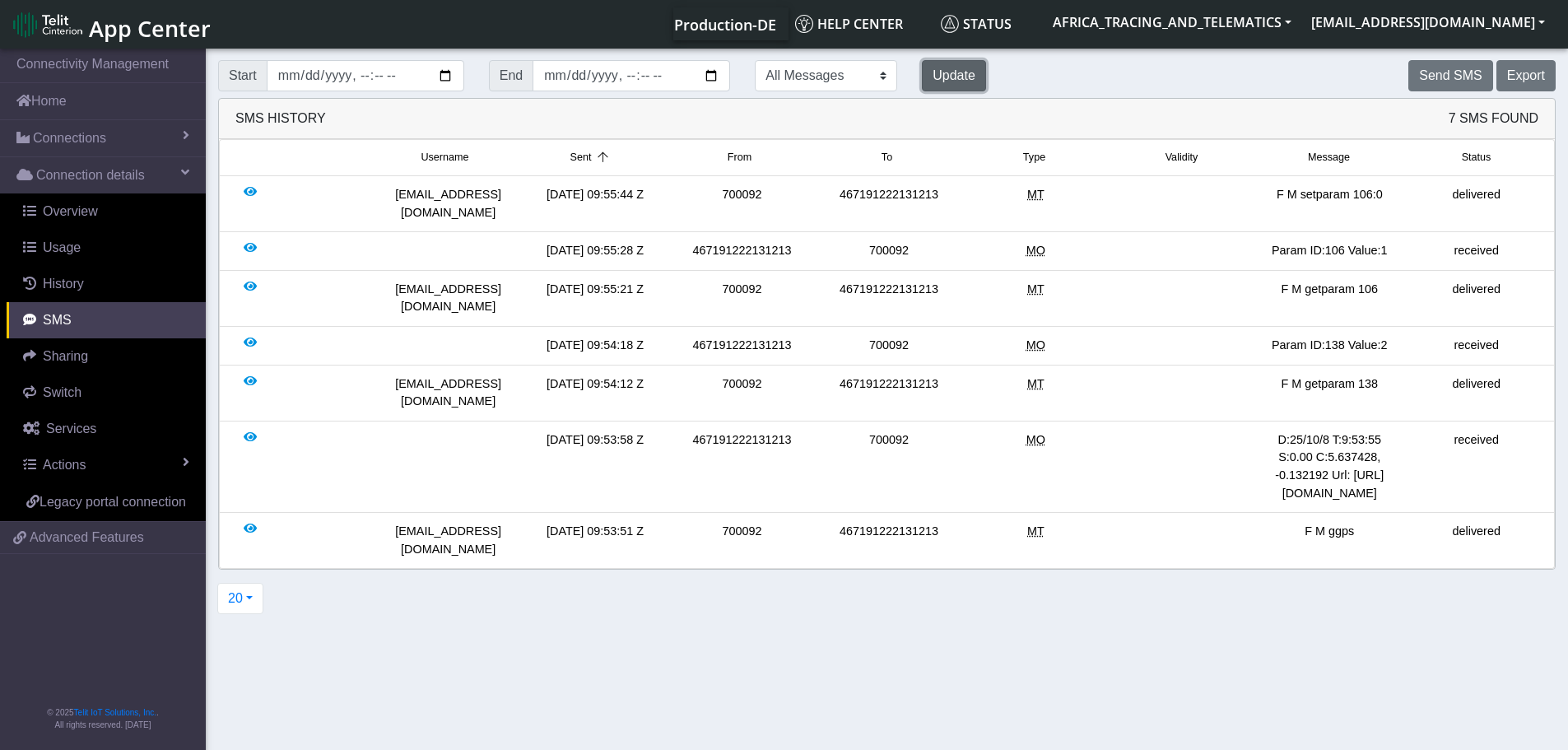
click at [921, 70] on button "Update" at bounding box center [953, 76] width 64 height 32
click at [1440, 73] on button "Send SMS" at bounding box center [1449, 76] width 84 height 32
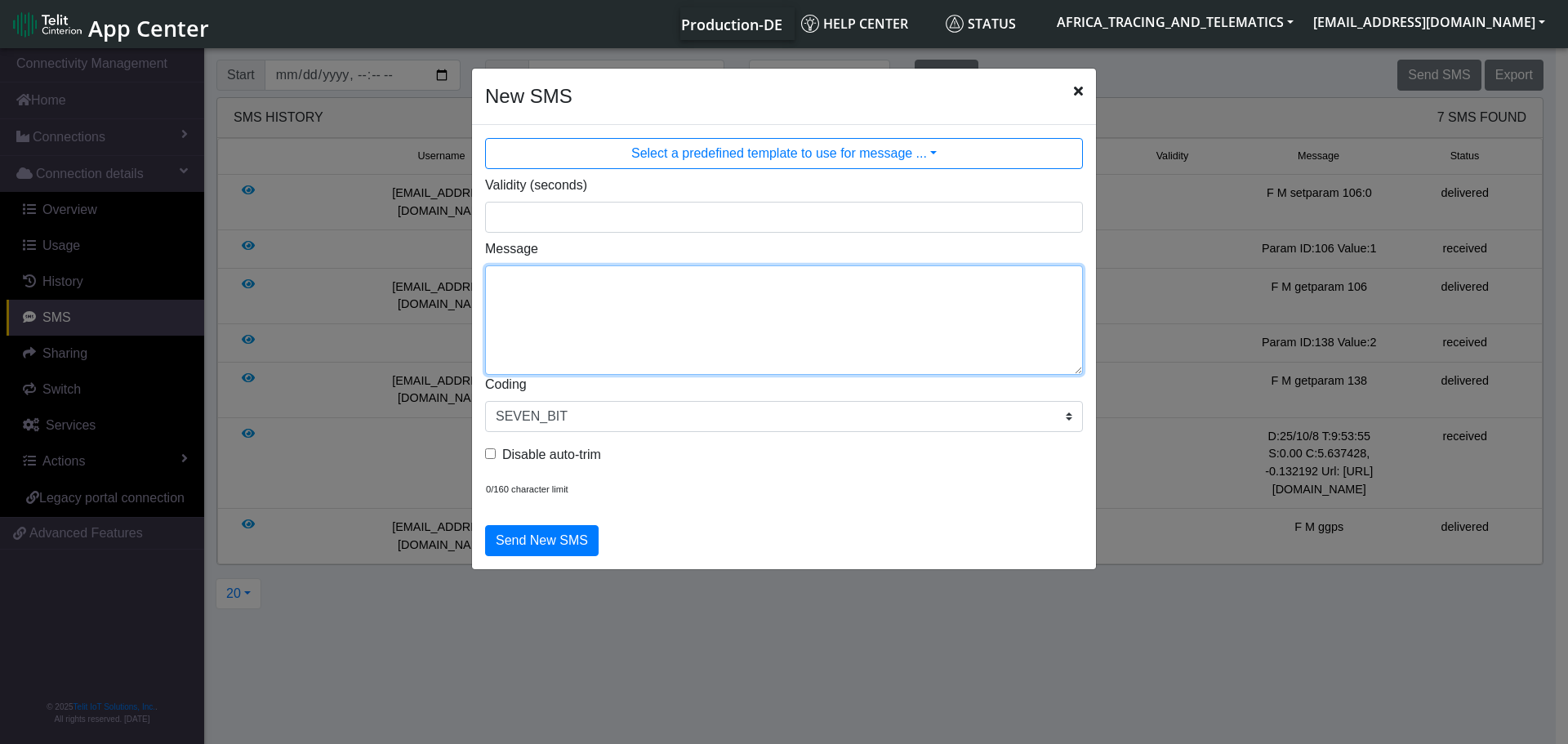
click at [737, 342] on textarea "Message" at bounding box center [784, 320] width 598 height 109
click at [575, 278] on textarea "F M getparam112" at bounding box center [784, 320] width 598 height 109
type textarea "F M getparam 112"
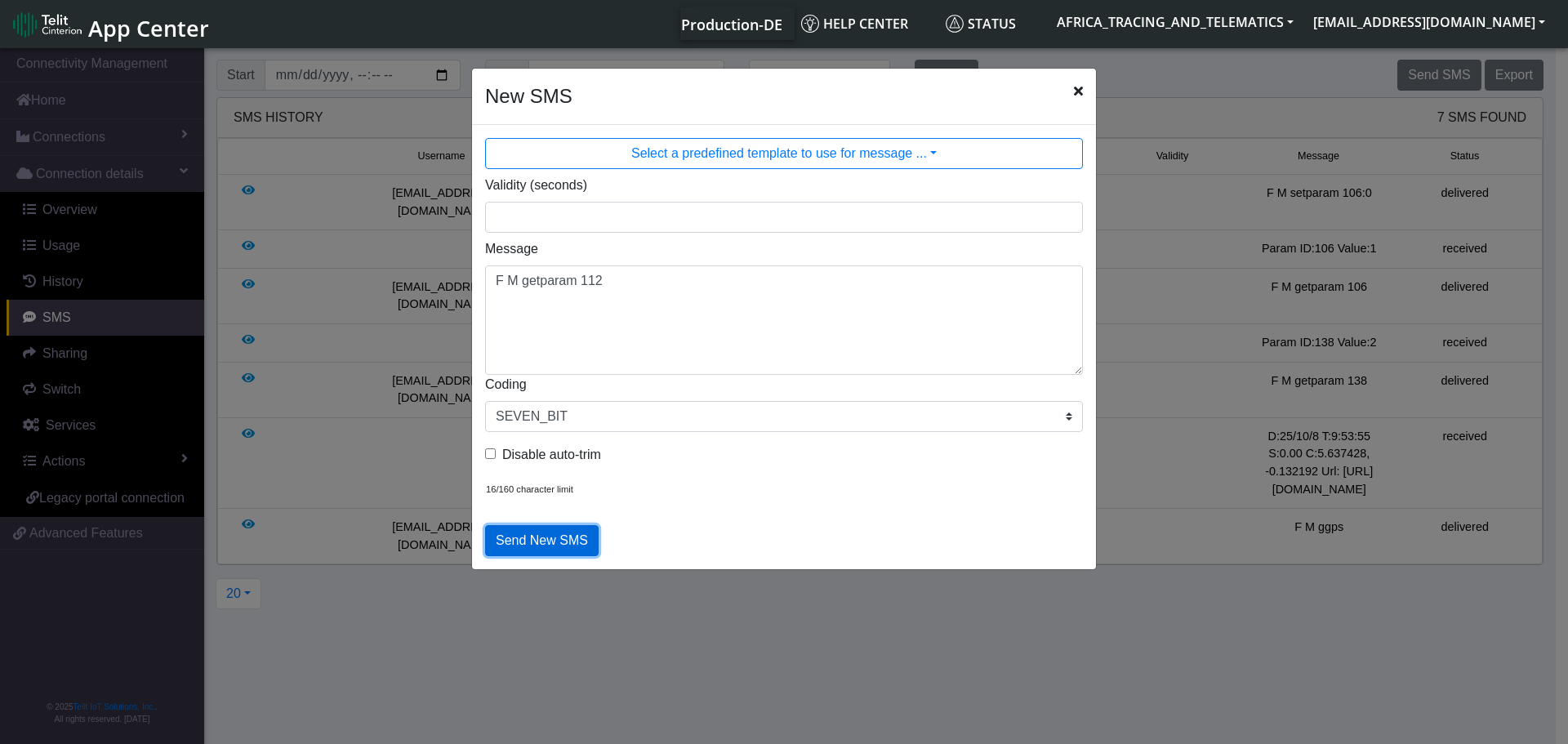
click at [532, 548] on button "Send New SMS" at bounding box center [542, 541] width 113 height 31
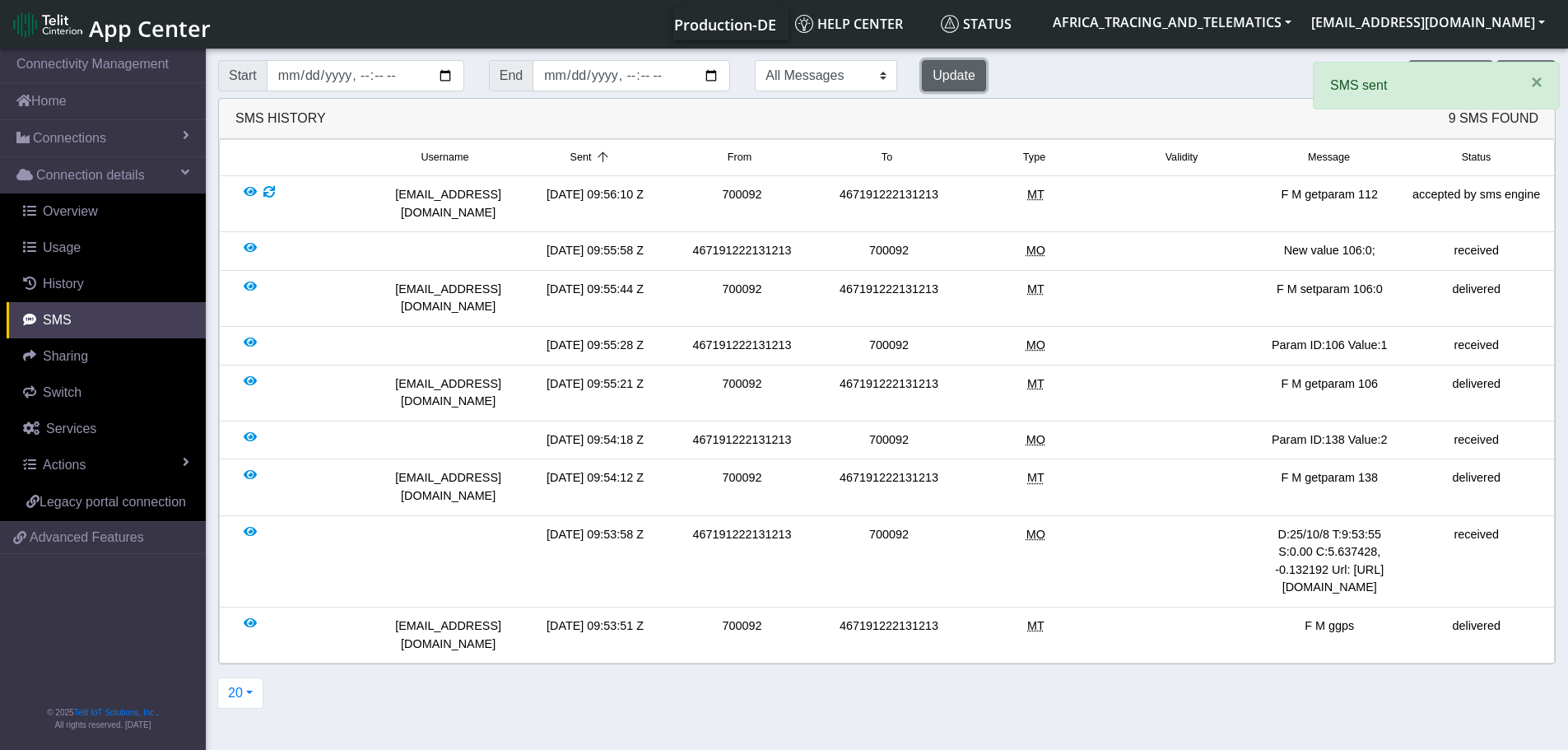
click at [921, 81] on button "Update" at bounding box center [953, 76] width 64 height 32
click at [1535, 89] on span "×" at bounding box center [1536, 81] width 11 height 22
click at [1435, 78] on button "Send SMS" at bounding box center [1449, 76] width 84 height 32
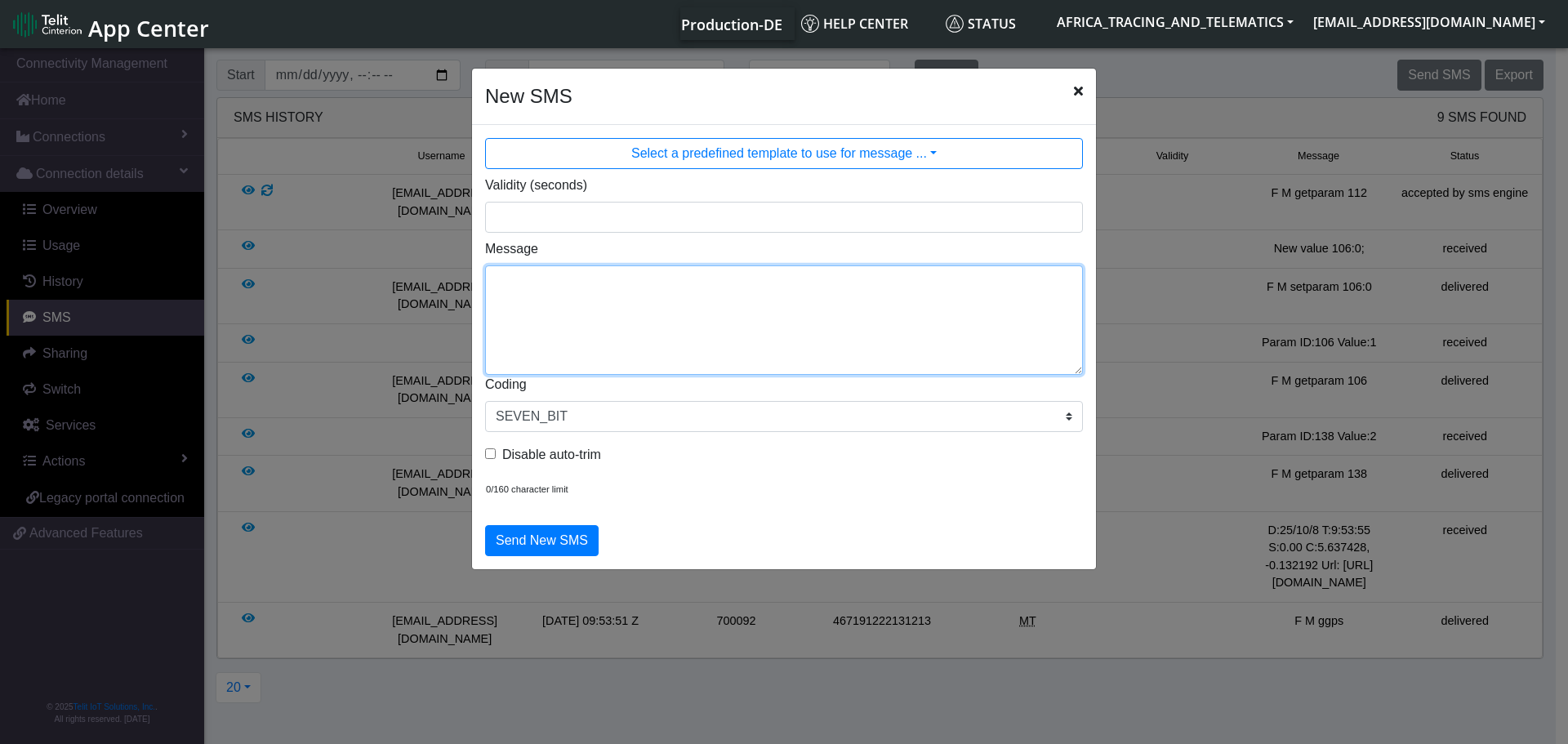
click at [746, 323] on textarea "Message" at bounding box center [784, 320] width 598 height 109
type textarea "F M getparam 102"
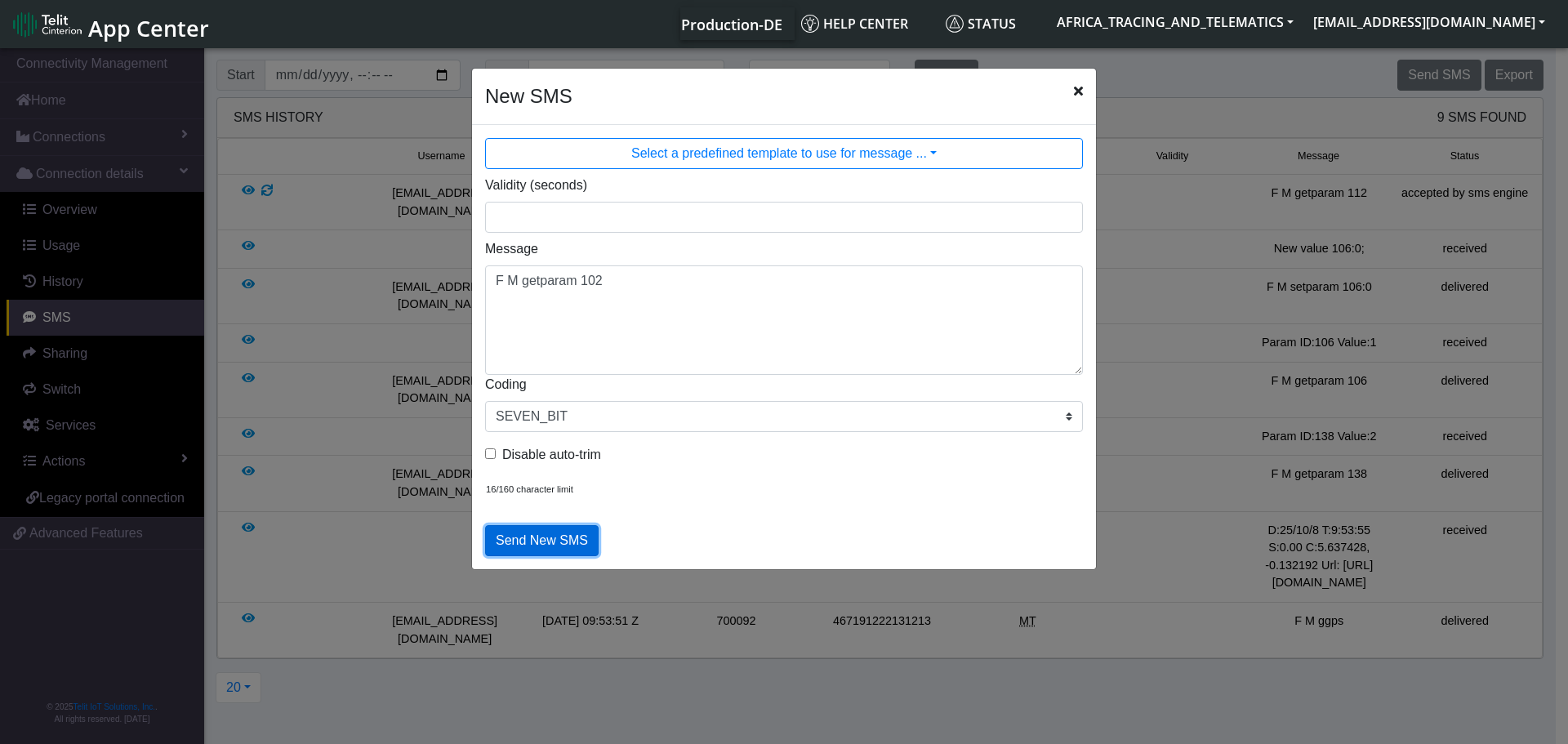
click at [561, 543] on button "Send New SMS" at bounding box center [542, 541] width 113 height 31
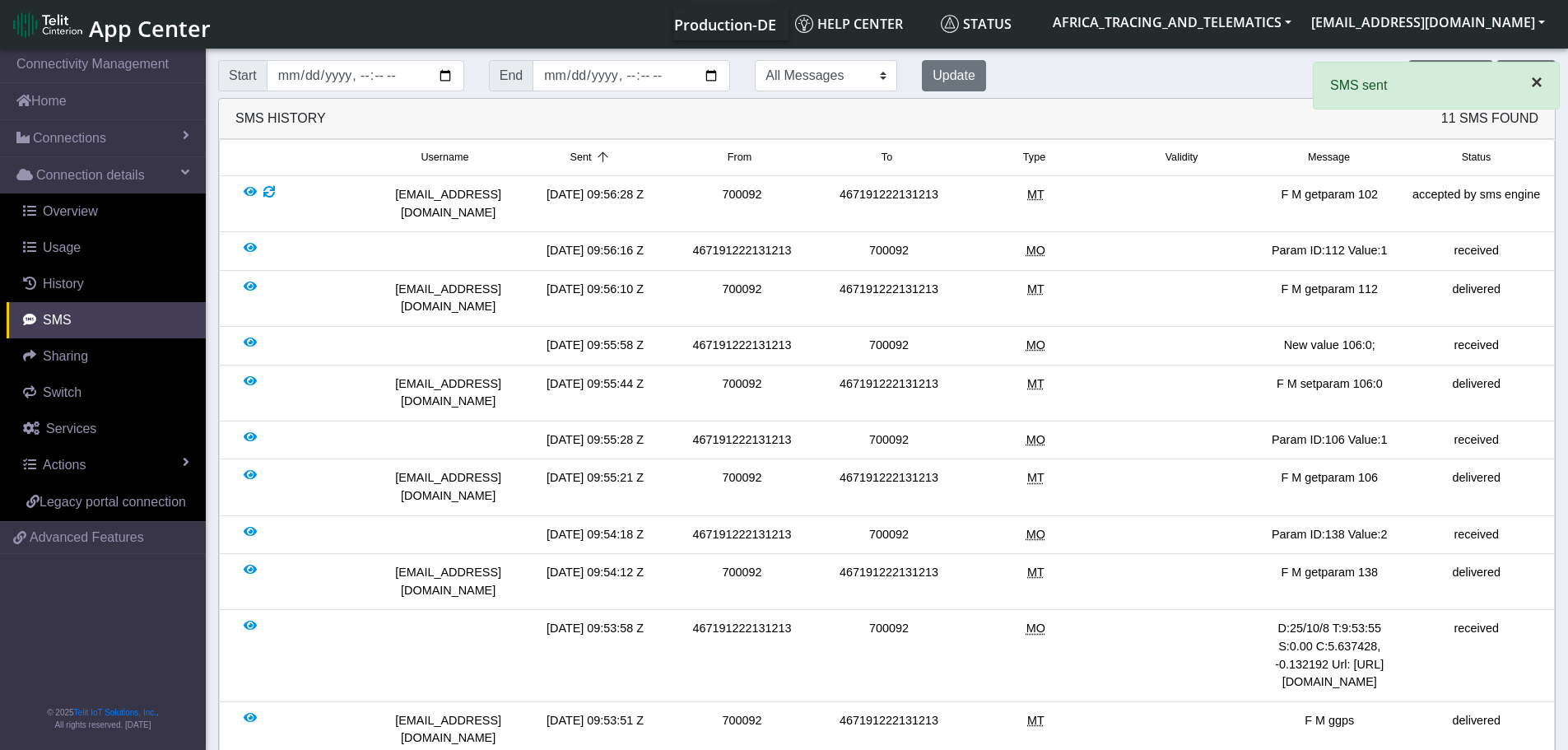
click at [1531, 81] on span "×" at bounding box center [1536, 81] width 11 height 22
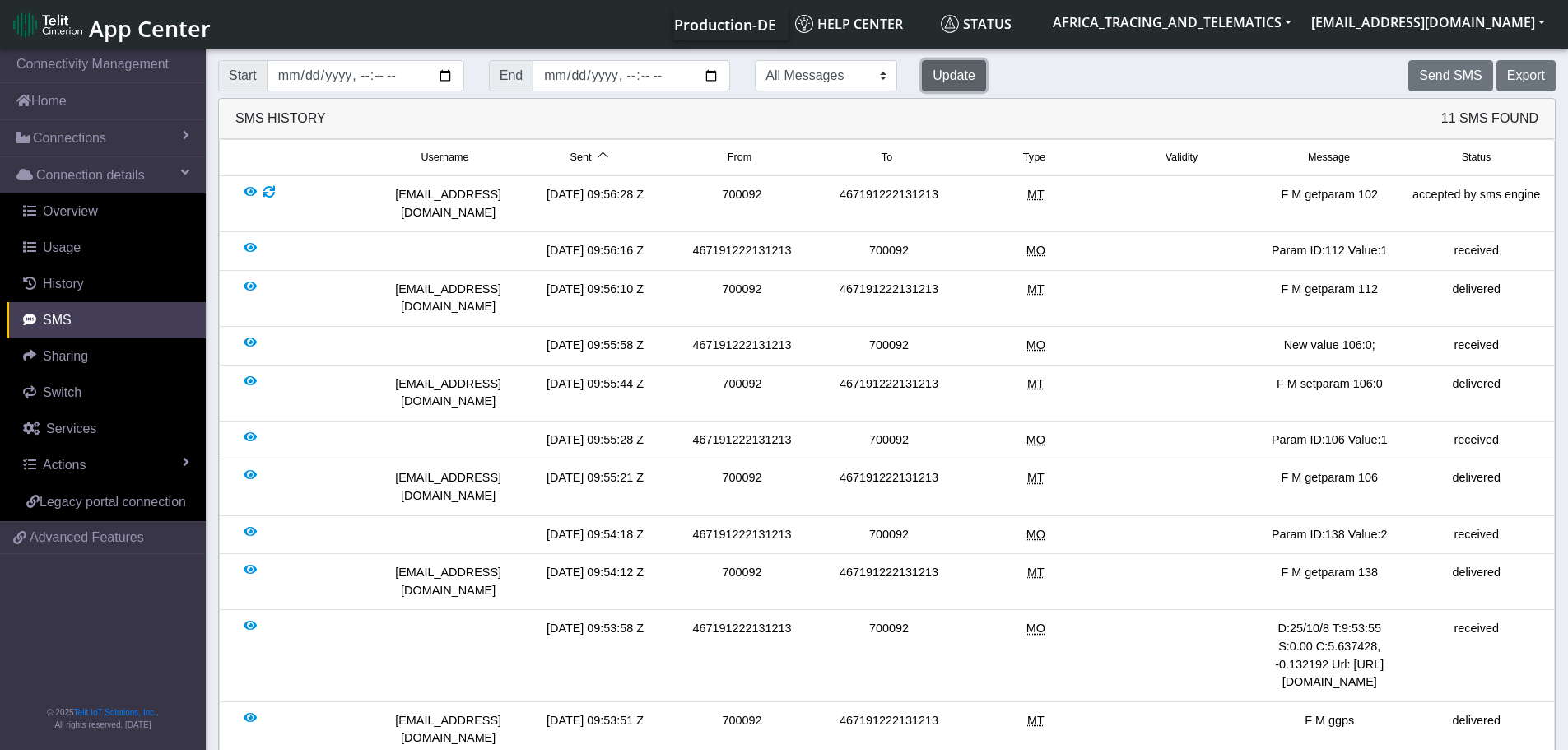
click at [921, 70] on button "Update" at bounding box center [953, 76] width 64 height 32
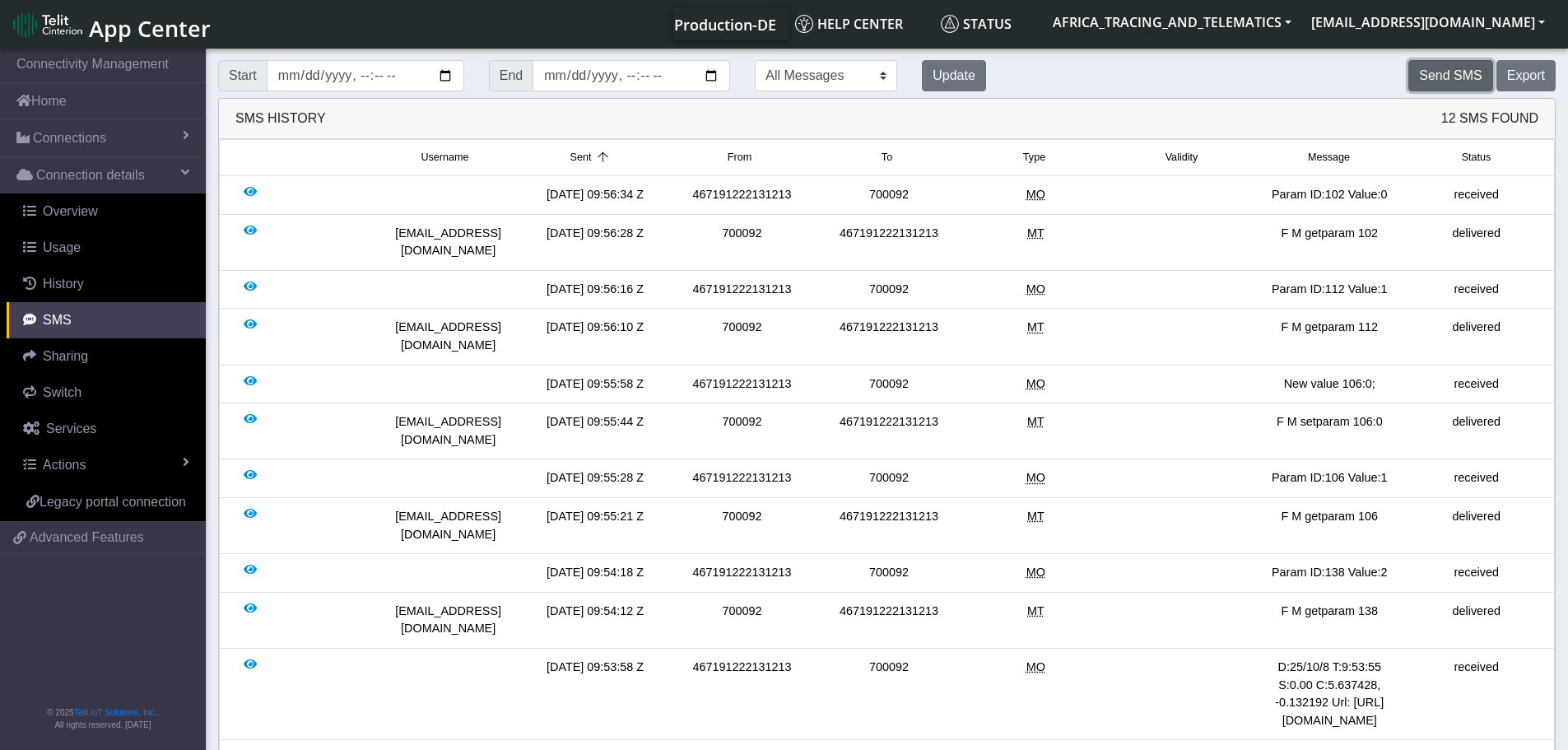
click at [1437, 70] on button "Send SMS" at bounding box center [1449, 76] width 84 height 32
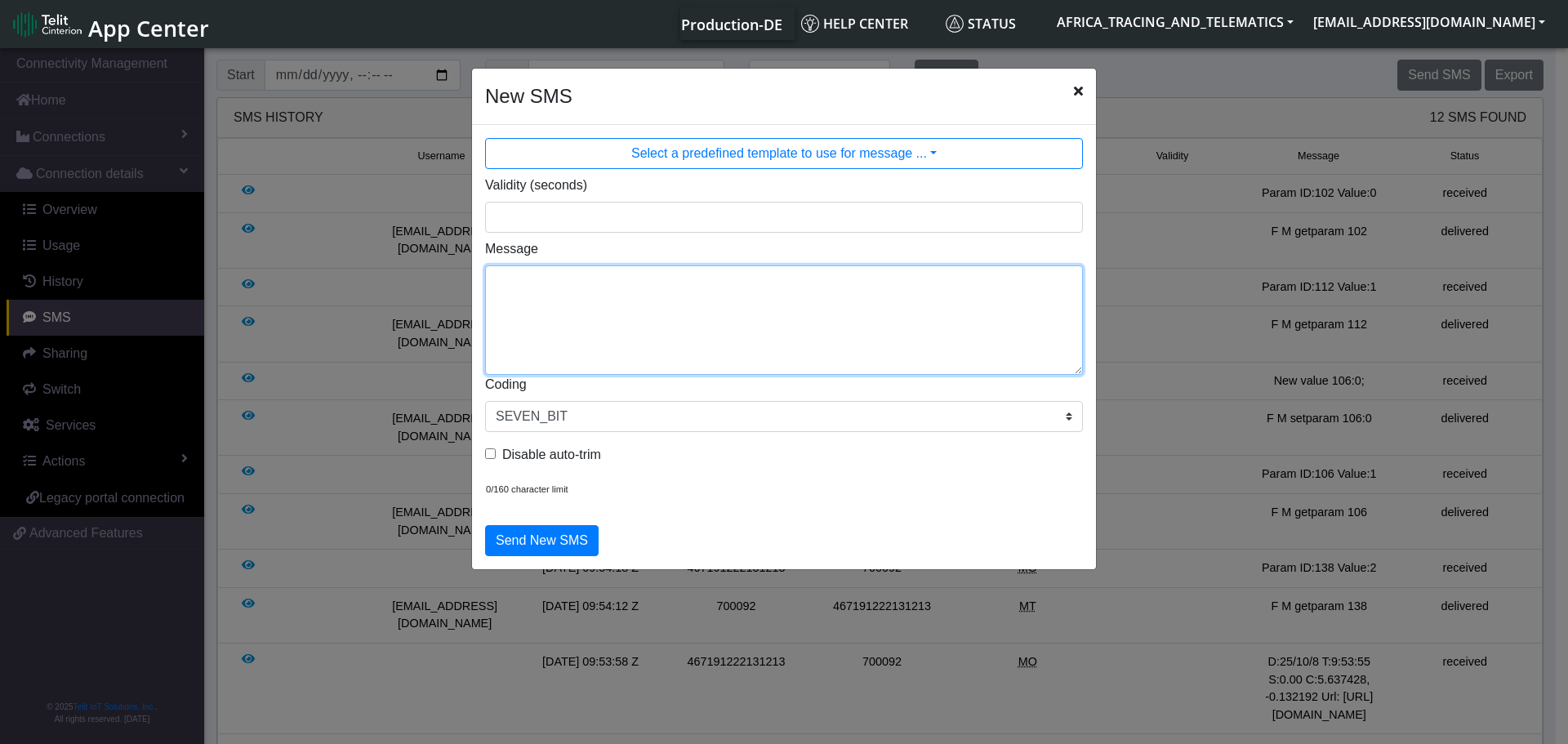
click at [801, 309] on textarea "Message" at bounding box center [784, 320] width 598 height 109
type textarea "F M getparam 101"
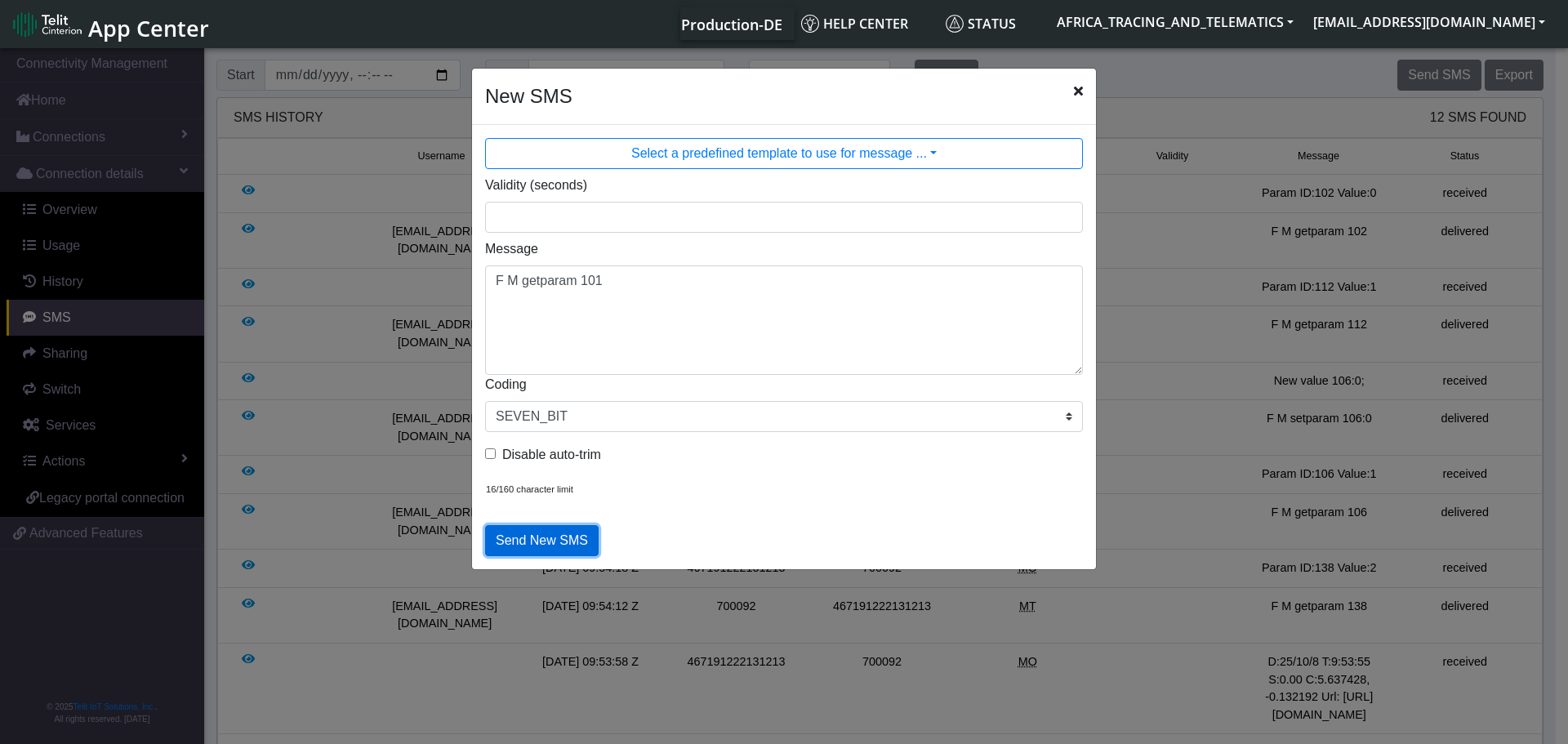
click at [558, 543] on button "Send New SMS" at bounding box center [542, 541] width 113 height 31
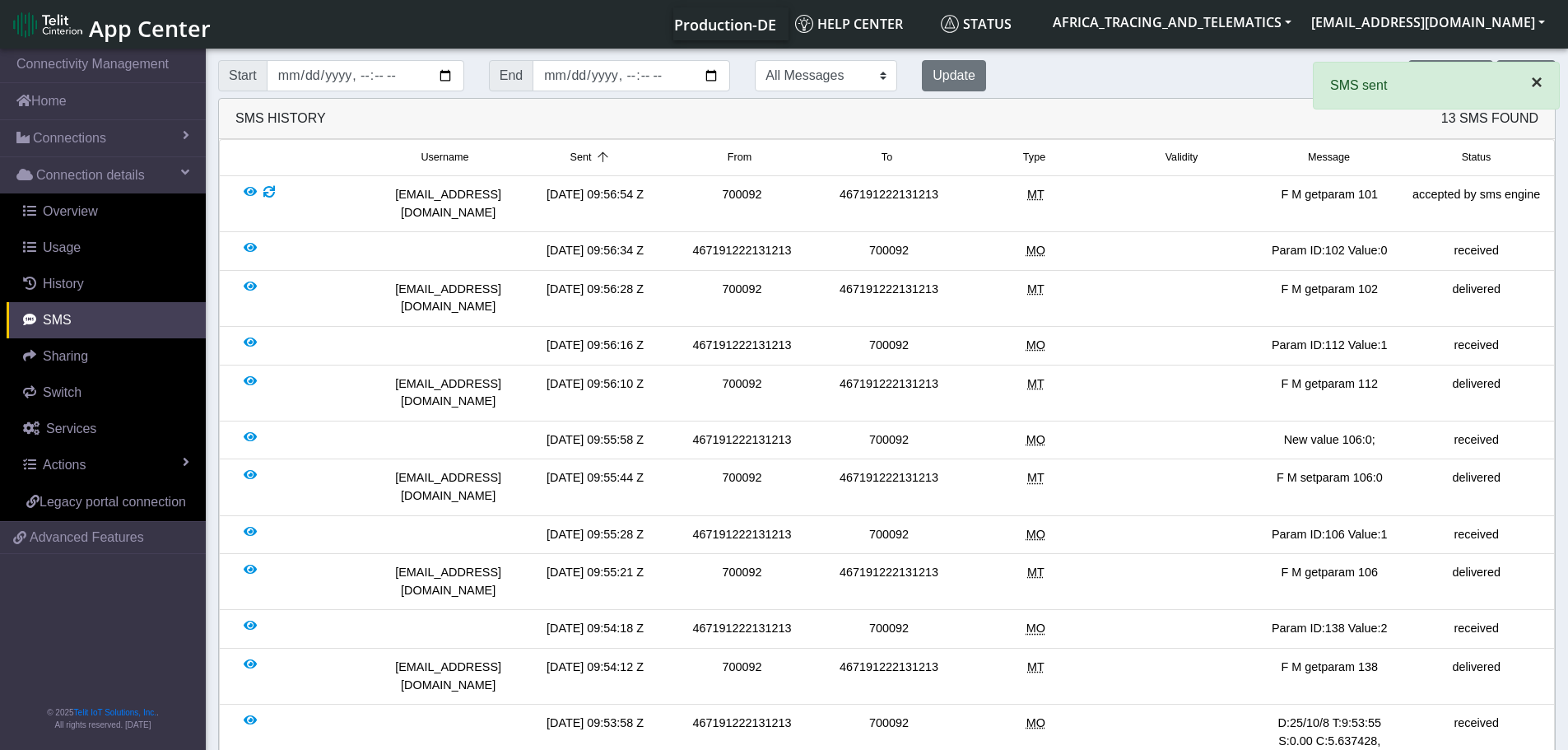
click at [1532, 73] on span "×" at bounding box center [1536, 81] width 11 height 22
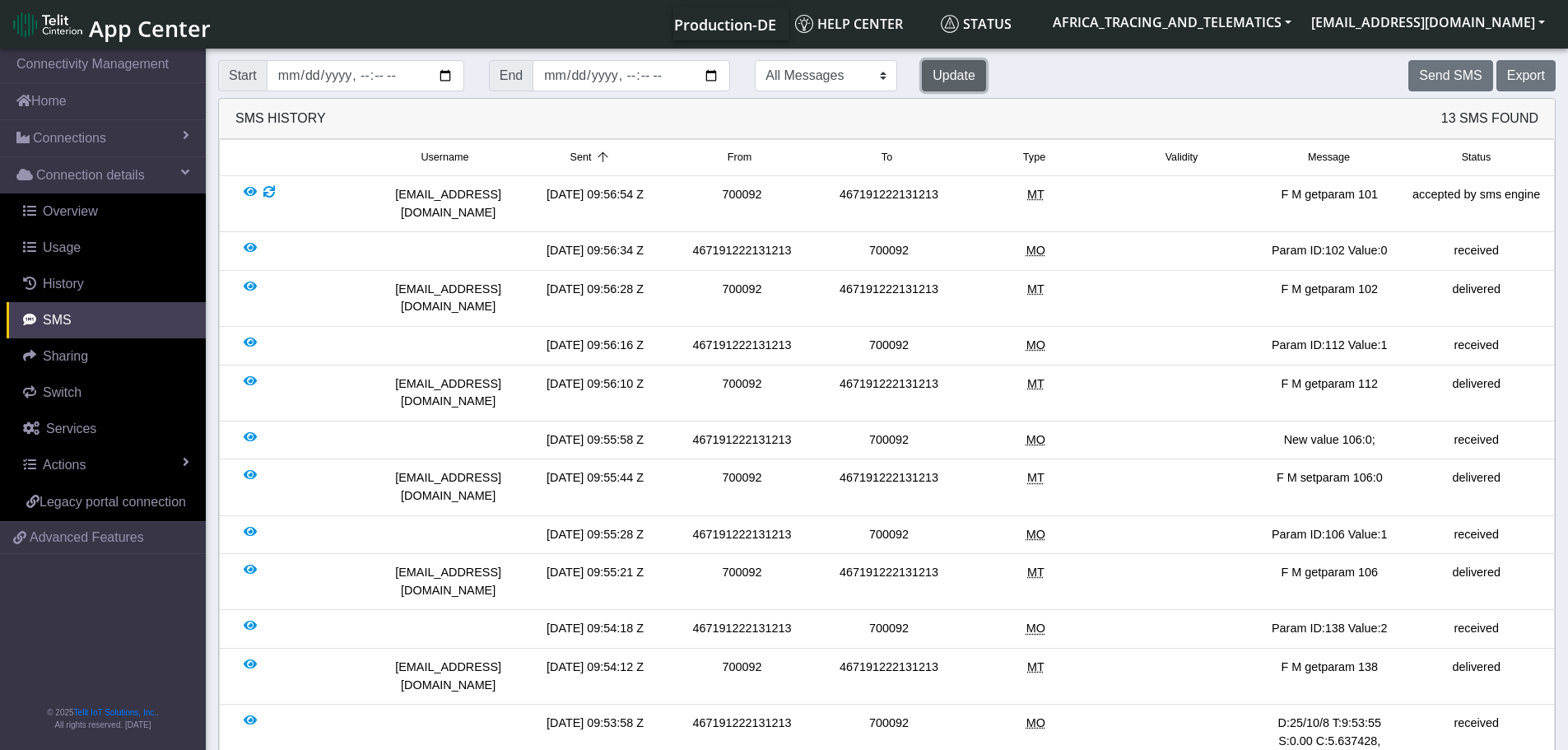
click at [921, 77] on button "Update" at bounding box center [953, 76] width 64 height 32
click at [921, 87] on button "Update" at bounding box center [953, 76] width 64 height 32
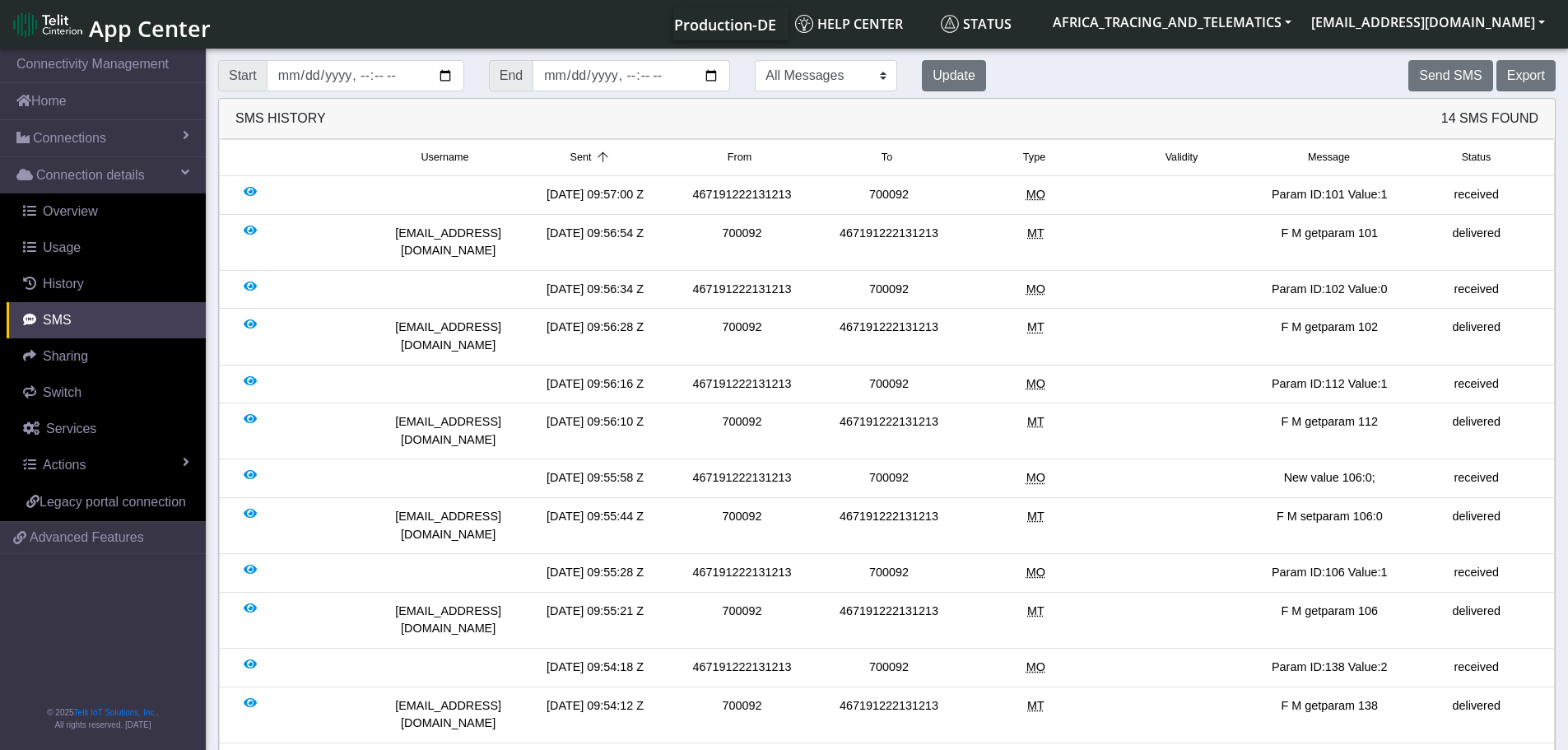
click at [1484, 189] on div "received" at bounding box center [1476, 195] width 146 height 18
click at [921, 78] on button "Update" at bounding box center [953, 76] width 64 height 32
click at [921, 64] on button "Update" at bounding box center [953, 76] width 64 height 32
